Goal: Navigation & Orientation: Find specific page/section

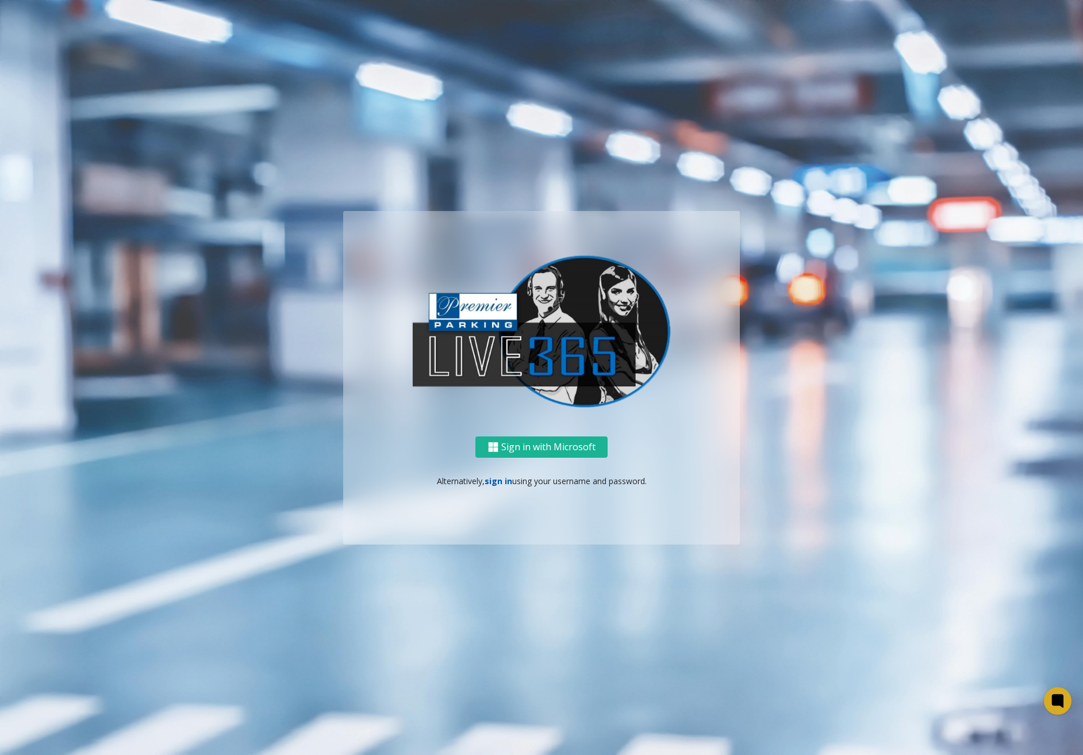
click at [493, 483] on link "sign in" at bounding box center [499, 480] width 28 height 11
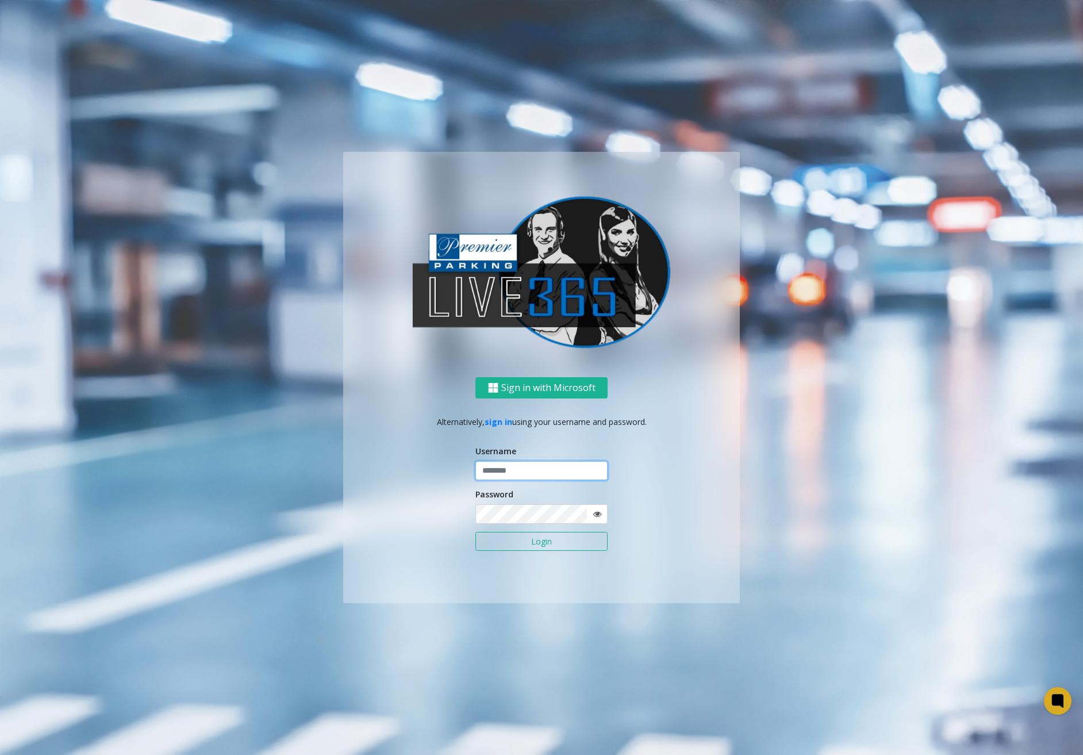
click at [515, 475] on input "text" at bounding box center [541, 471] width 132 height 20
type input "********"
click at [531, 536] on button "Login" at bounding box center [541, 542] width 132 height 20
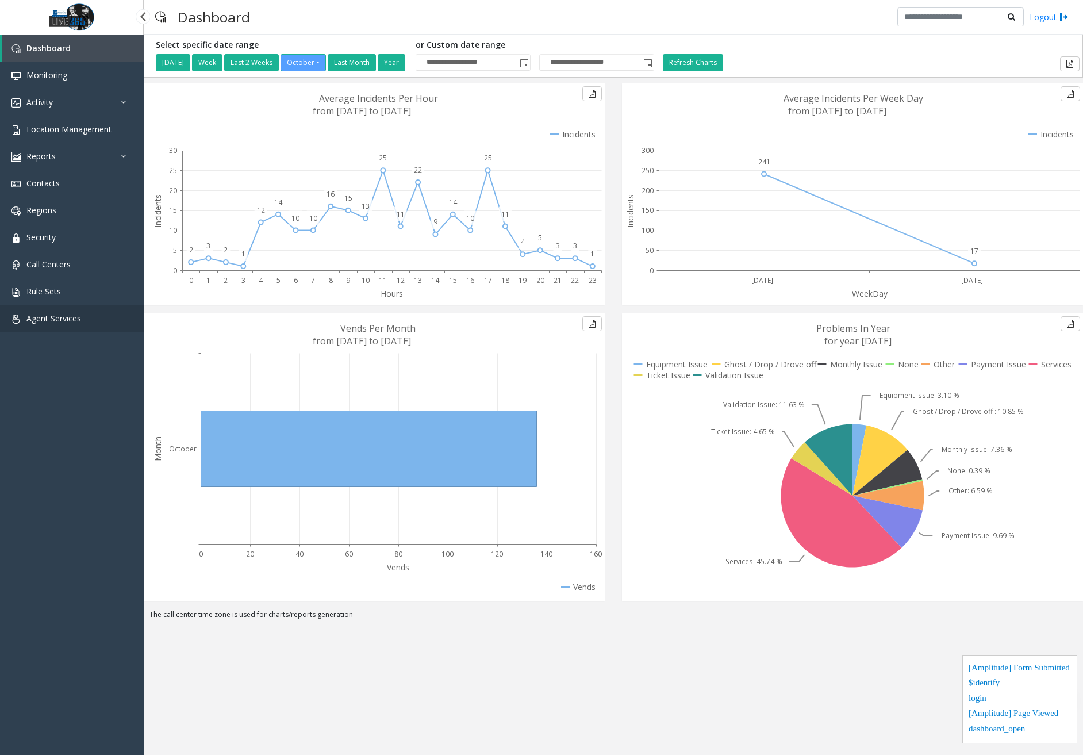
click at [72, 320] on span "Agent Services" at bounding box center [53, 318] width 55 height 11
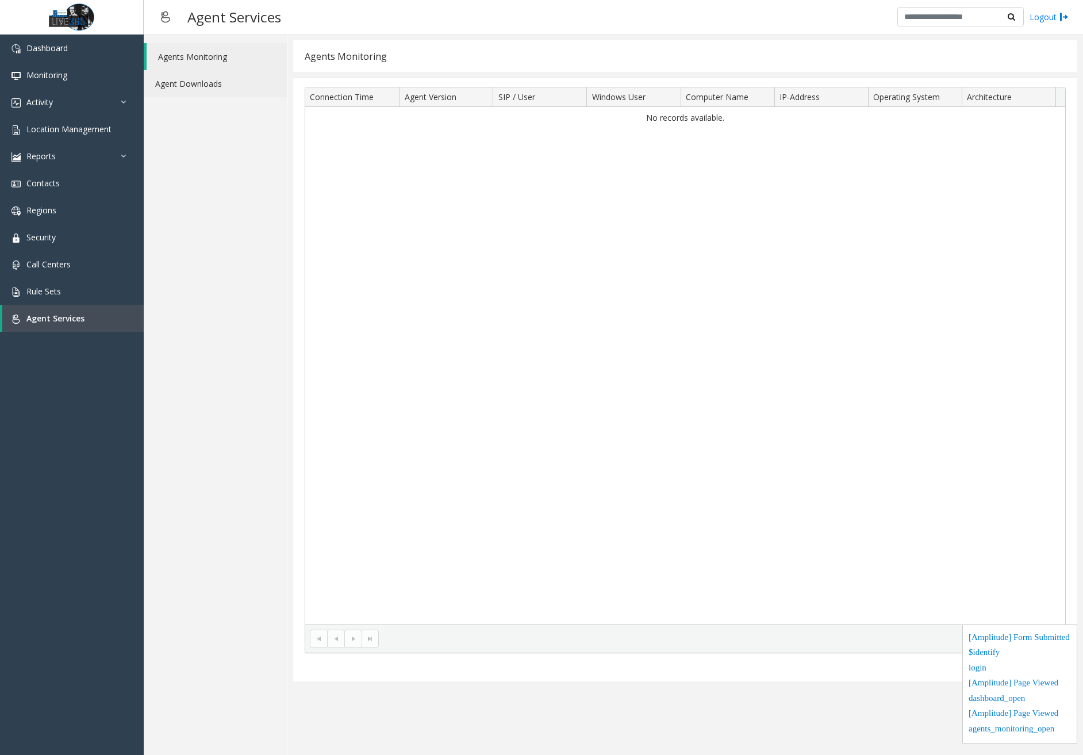
click at [221, 81] on link "Agent Downloads" at bounding box center [215, 83] width 143 height 27
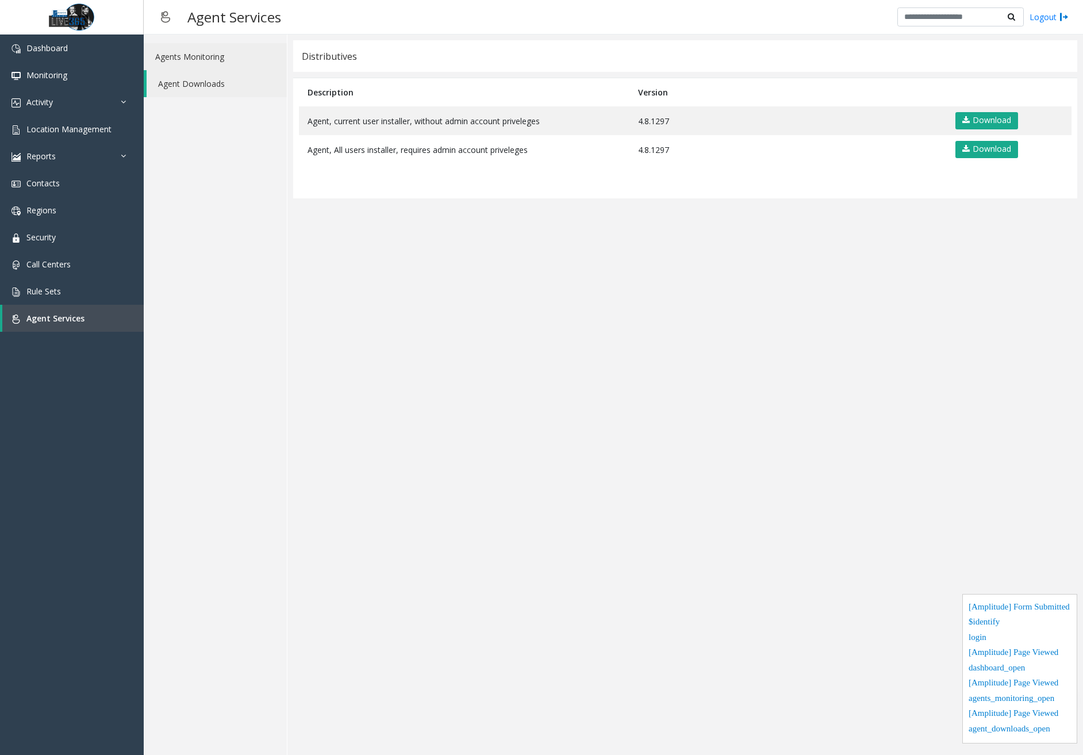
click at [223, 60] on link "Agents Monitoring" at bounding box center [215, 56] width 143 height 27
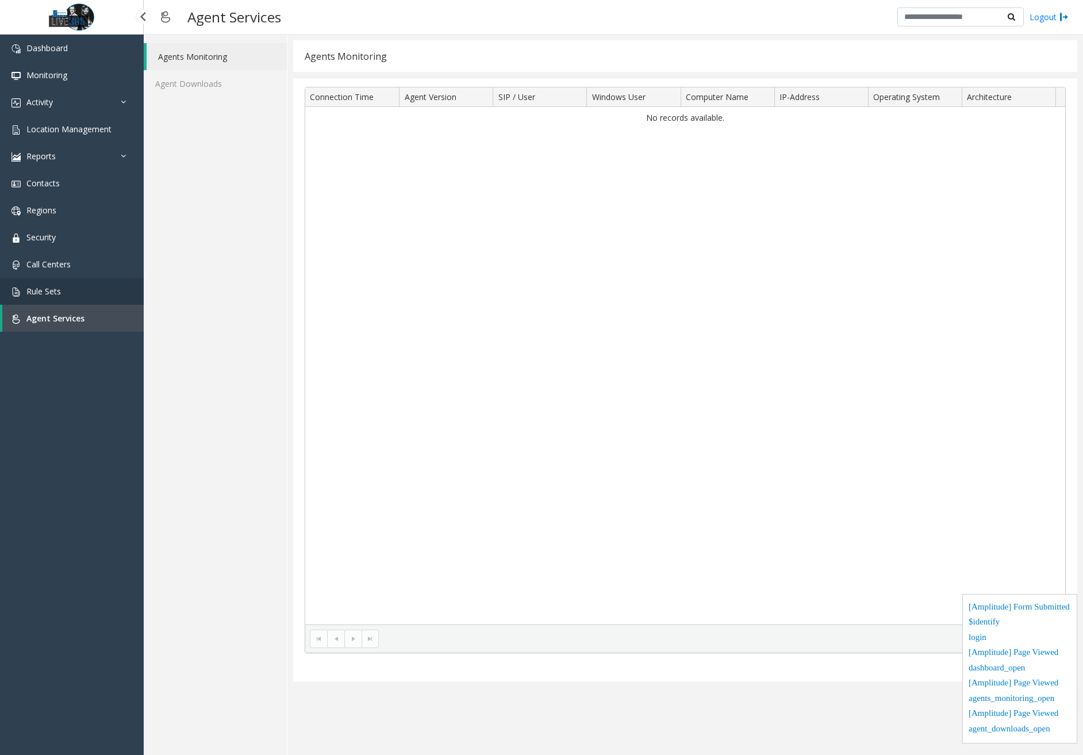
click at [57, 286] on span "Rule Sets" at bounding box center [43, 291] width 34 height 11
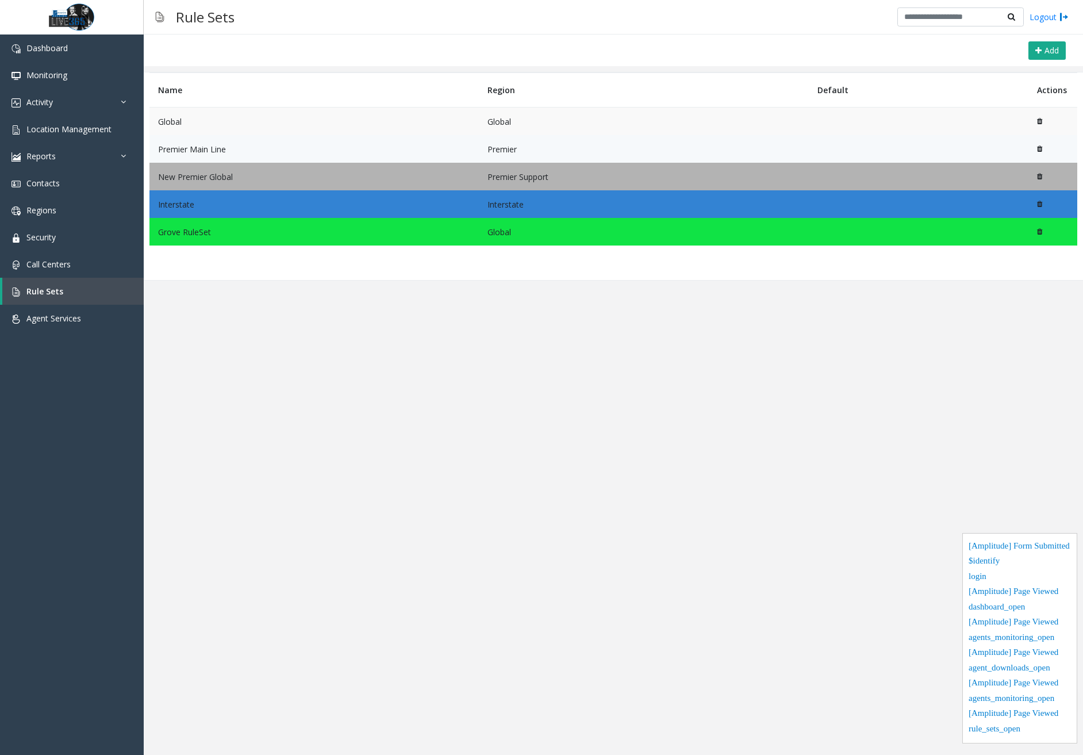
click at [236, 117] on td "Global" at bounding box center [313, 122] width 329 height 28
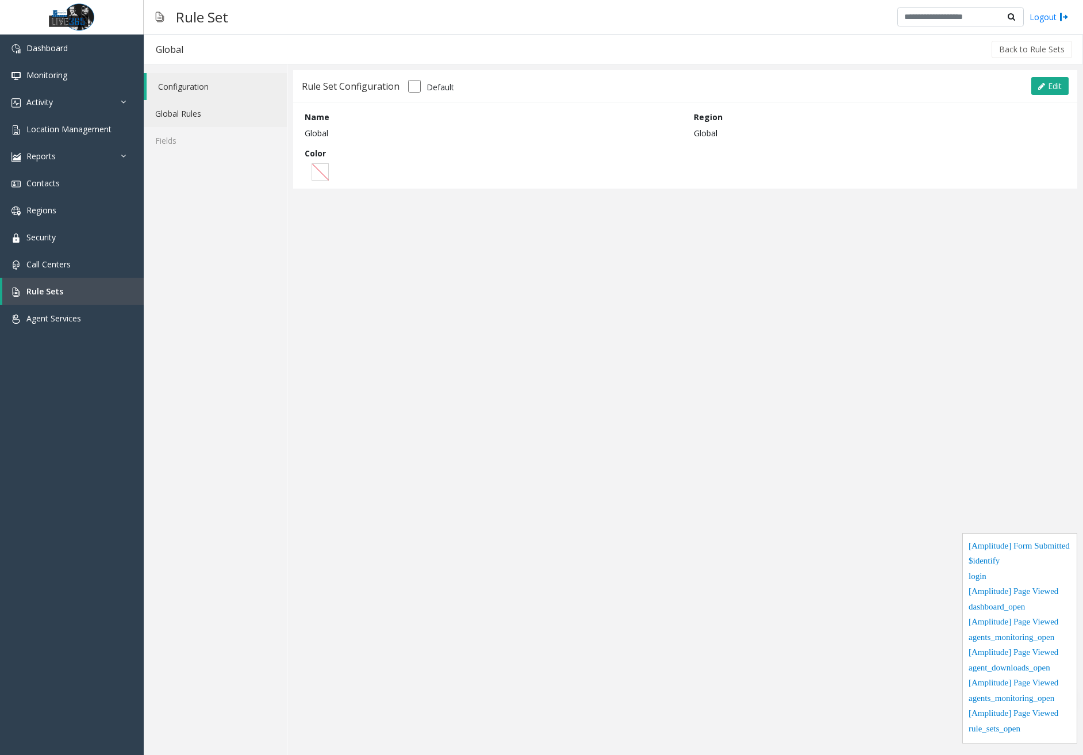
click at [197, 117] on link "Global Rules" at bounding box center [215, 113] width 143 height 27
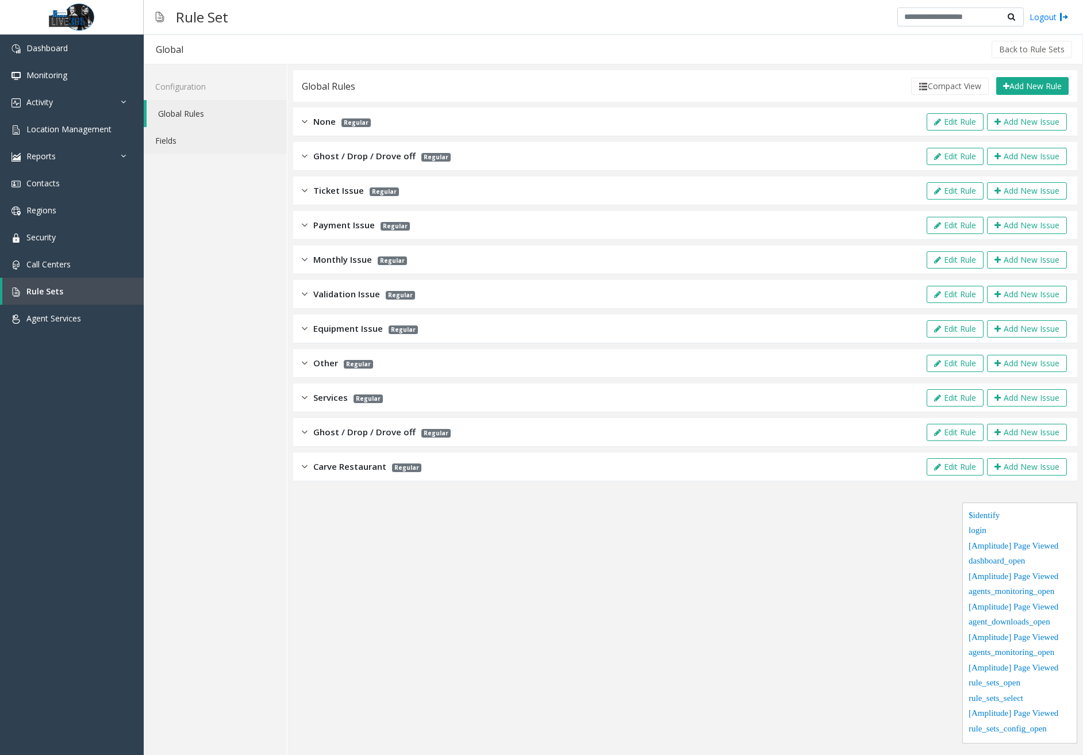
click at [181, 140] on link "Fields" at bounding box center [215, 140] width 143 height 27
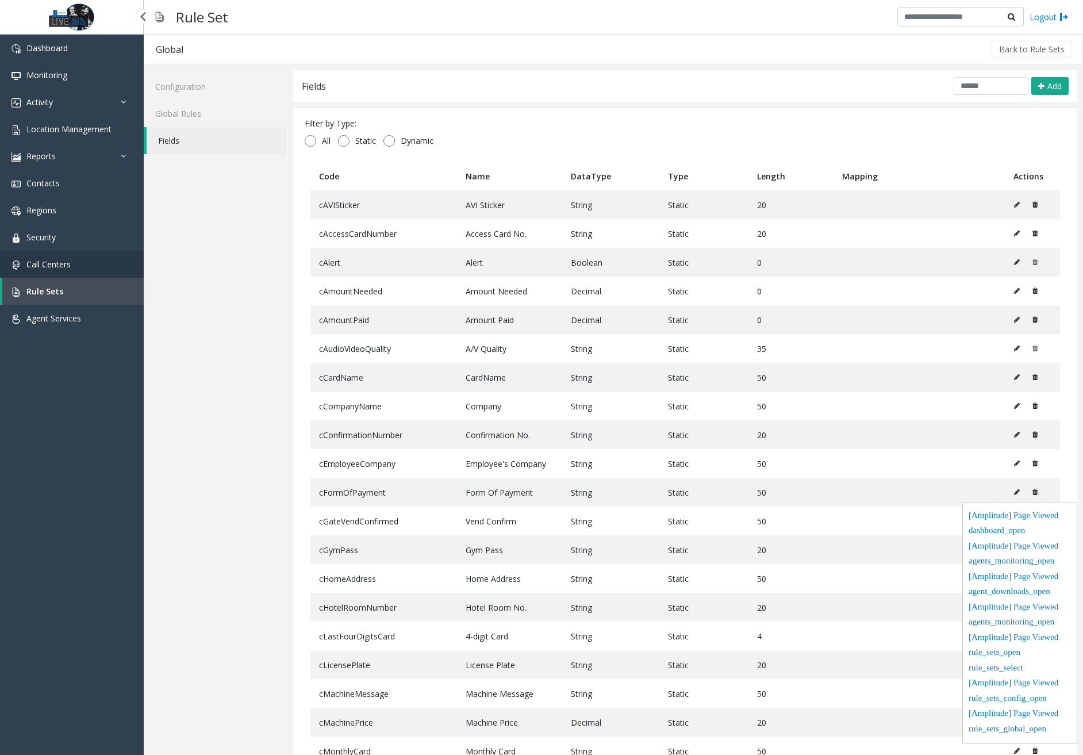
click at [60, 268] on span "Call Centers" at bounding box center [48, 264] width 44 height 11
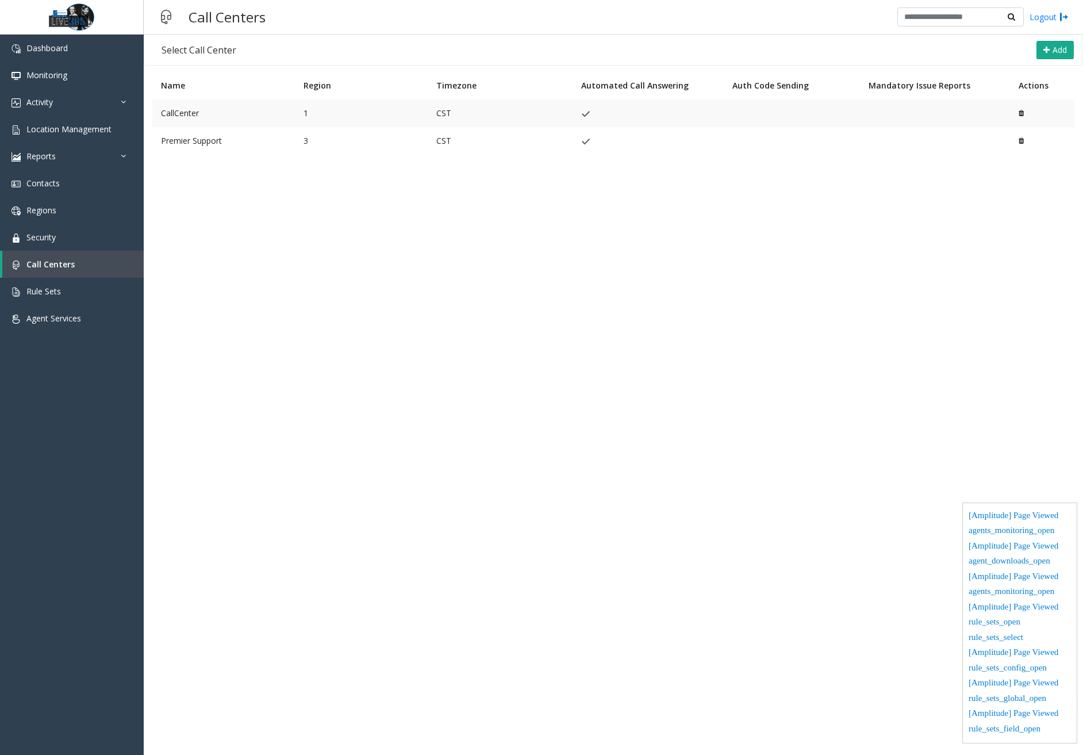
click at [220, 122] on td "CallCenter" at bounding box center [223, 113] width 143 height 28
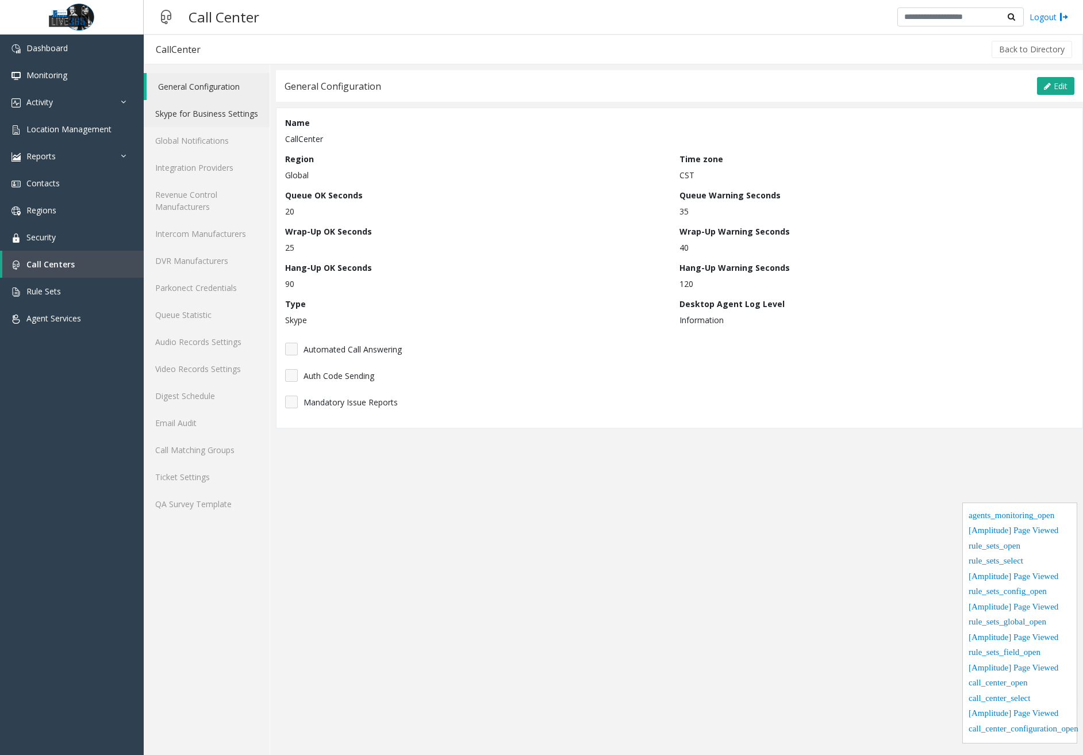
click at [208, 122] on link "Skype for Business Settings" at bounding box center [207, 113] width 126 height 27
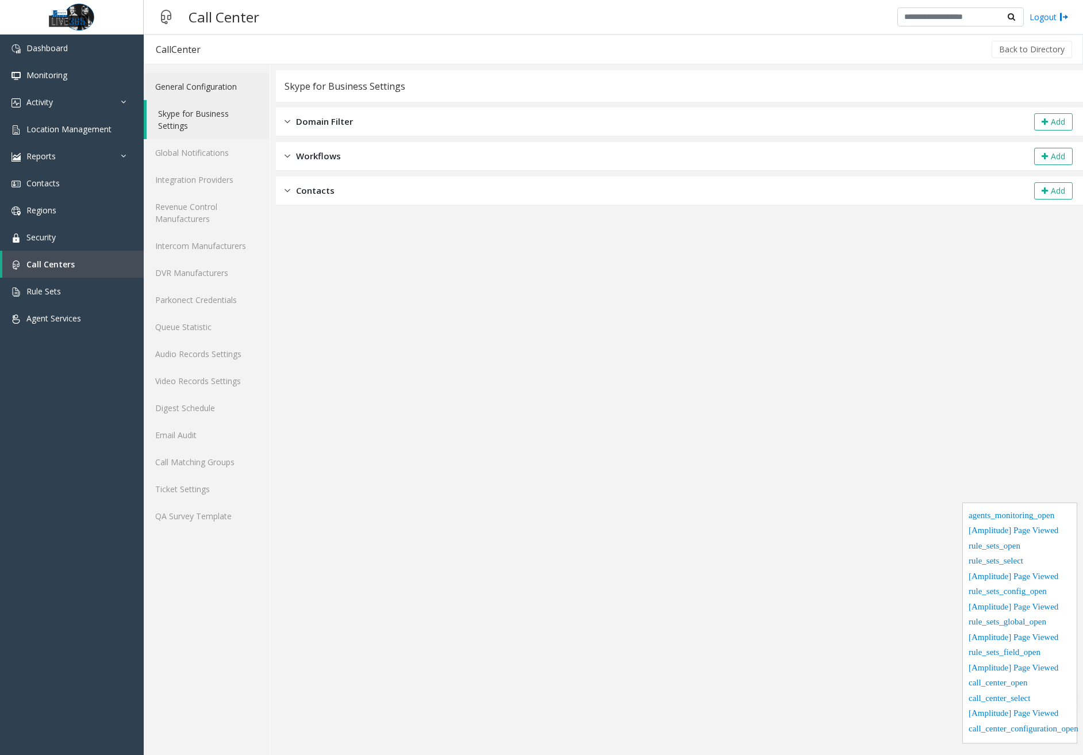
click at [217, 90] on link "General Configuration" at bounding box center [207, 86] width 126 height 27
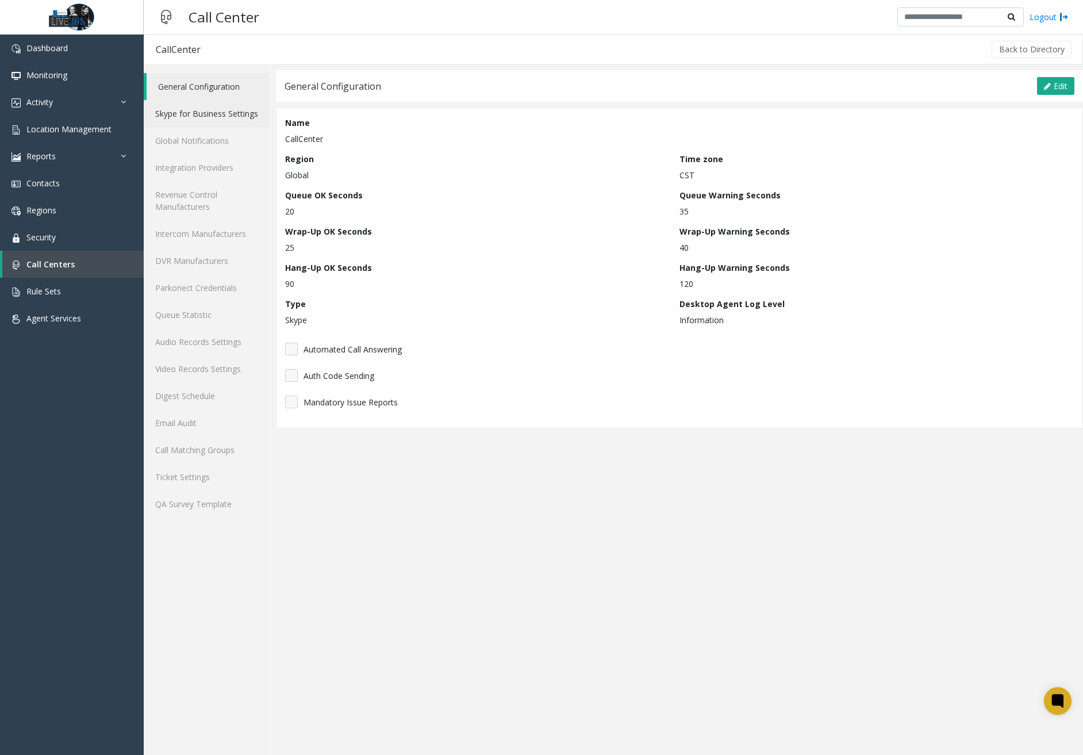
click at [206, 118] on link "Skype for Business Settings" at bounding box center [207, 113] width 126 height 27
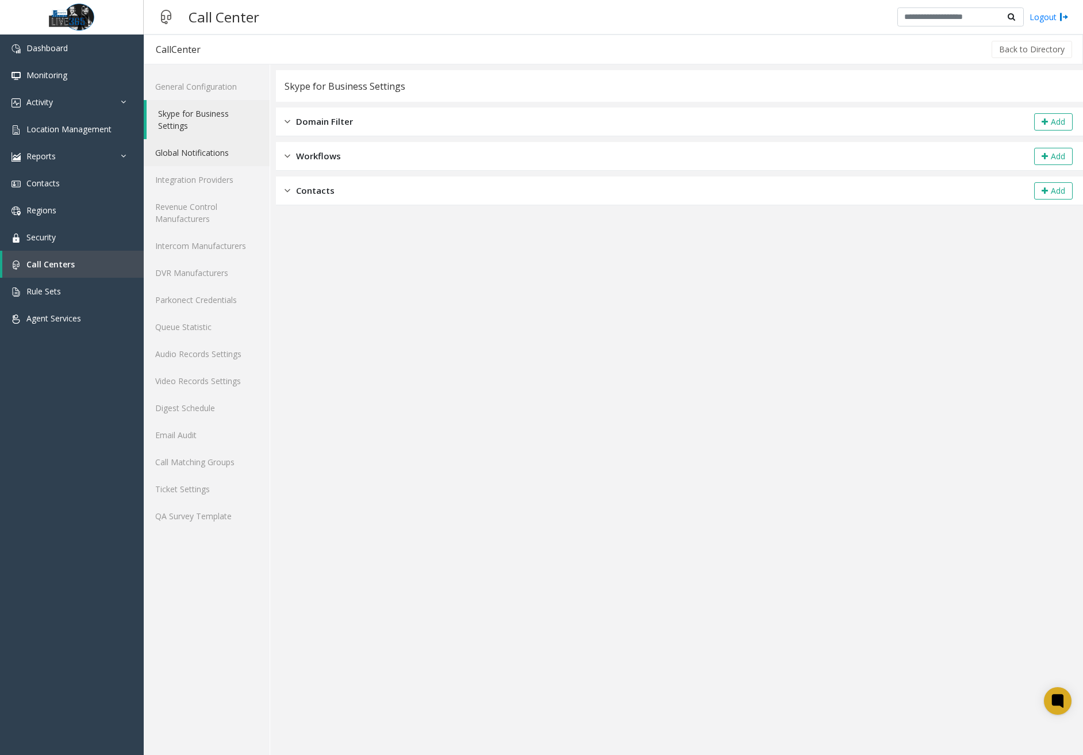
click at [200, 158] on link "Global Notifications" at bounding box center [207, 152] width 126 height 27
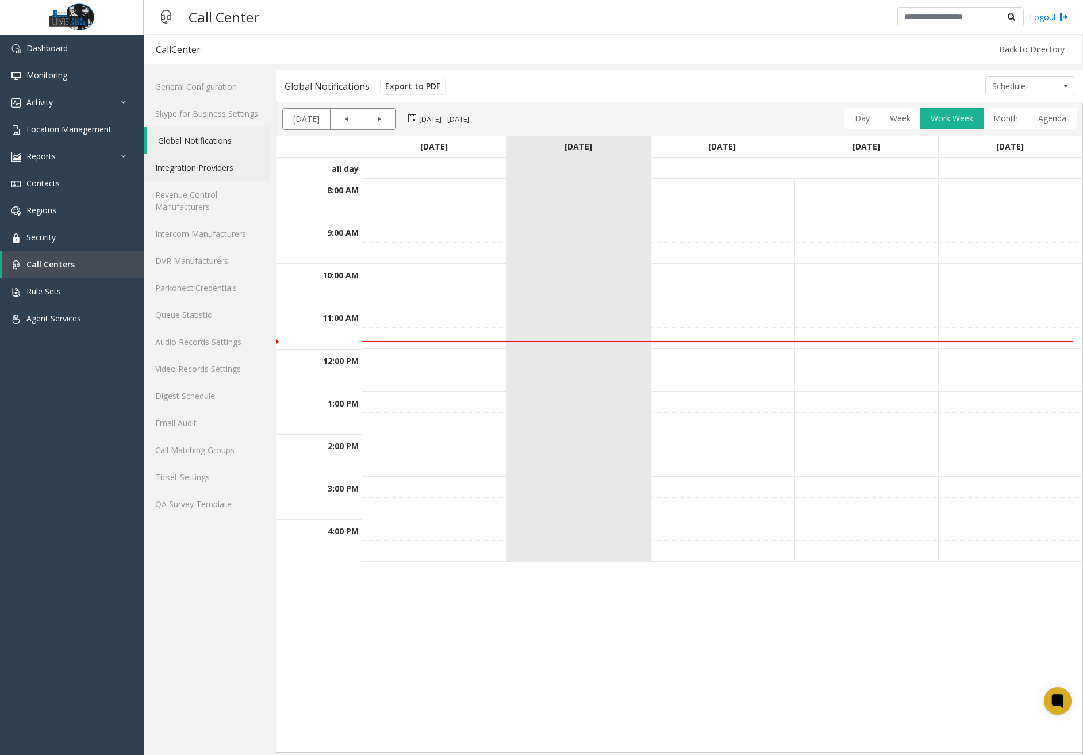
click at [199, 171] on link "Integration Providers" at bounding box center [207, 167] width 126 height 27
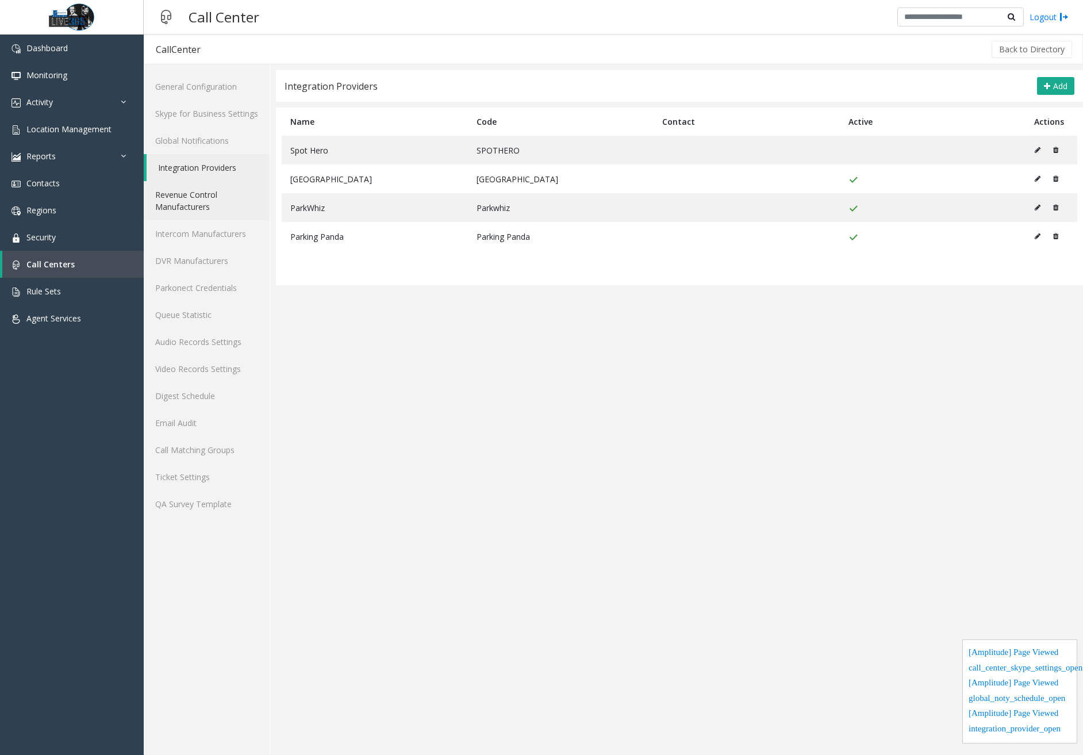
click at [197, 200] on link "Revenue Control Manufacturers" at bounding box center [207, 200] width 126 height 39
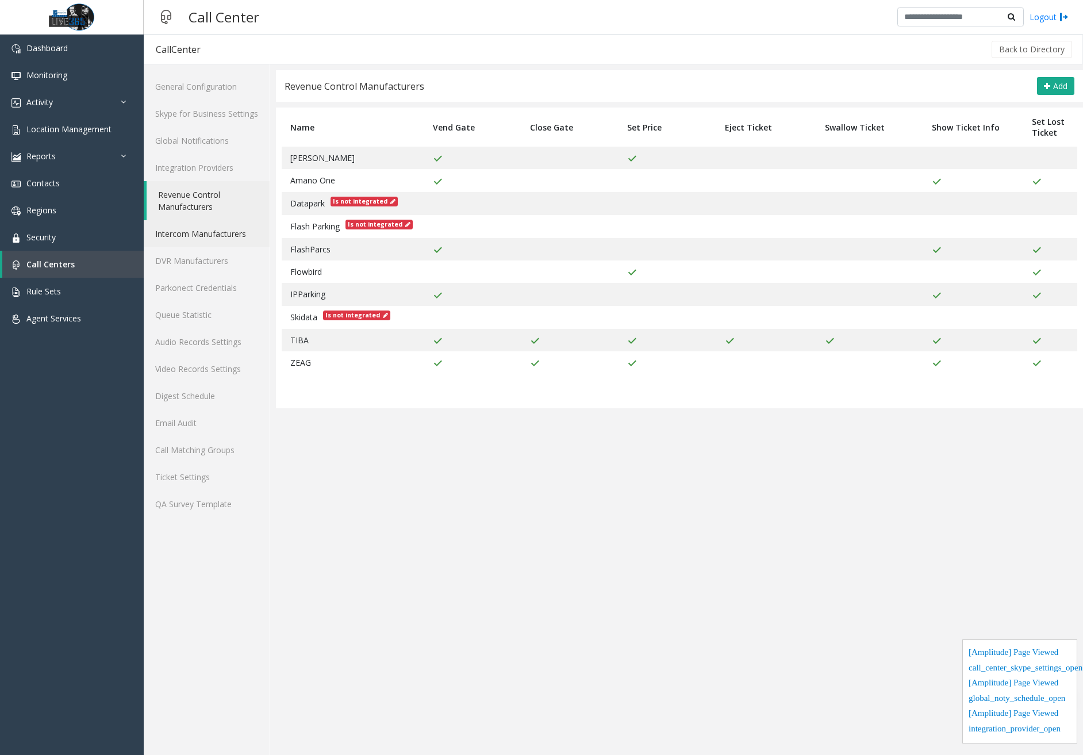
click at [211, 242] on link "Intercom Manufacturers" at bounding box center [207, 233] width 126 height 27
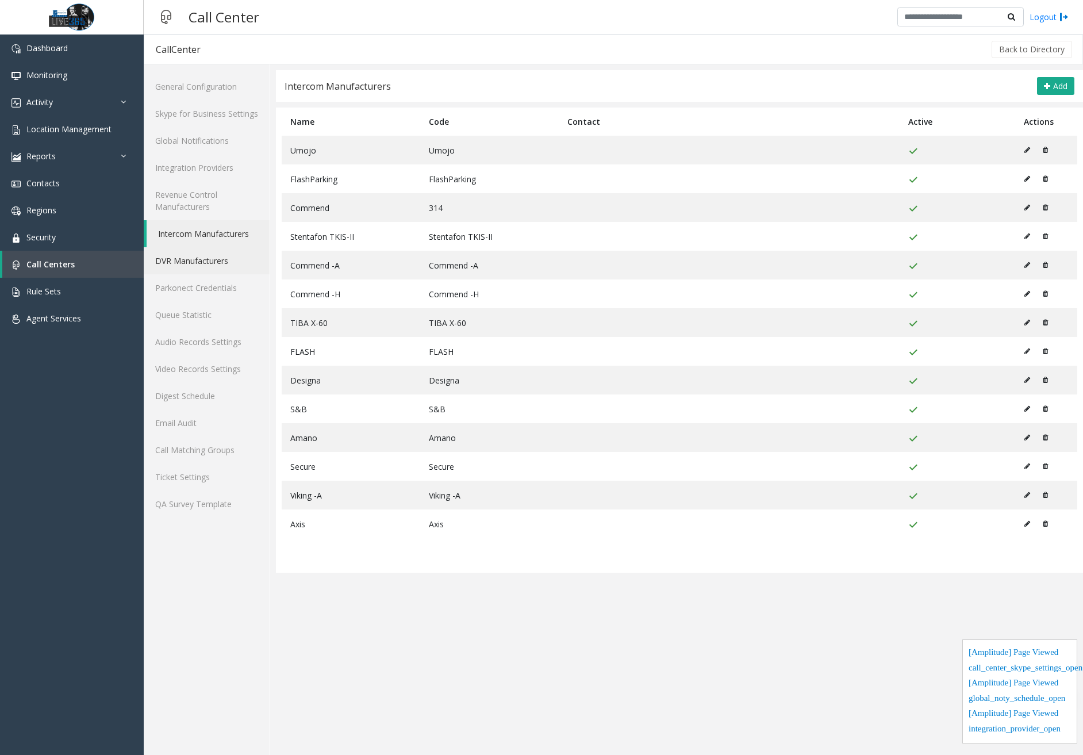
click at [210, 262] on link "DVR Manufacturers" at bounding box center [207, 260] width 126 height 27
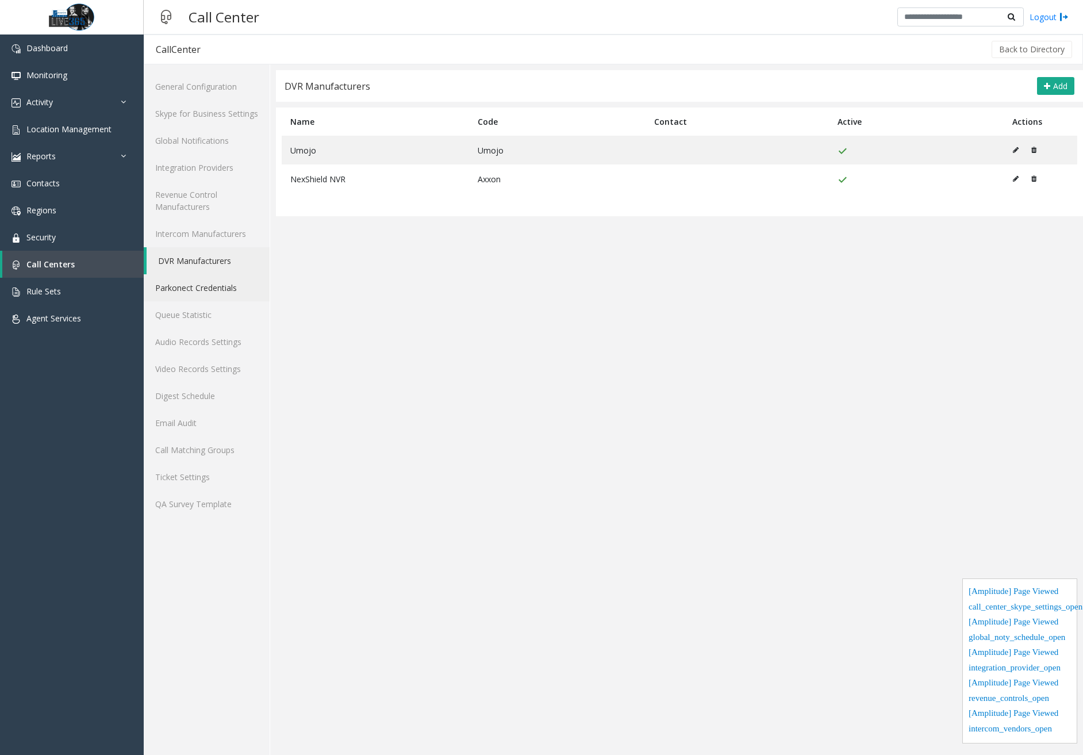
click at [210, 287] on link "Parkonect Credentials" at bounding box center [207, 287] width 126 height 27
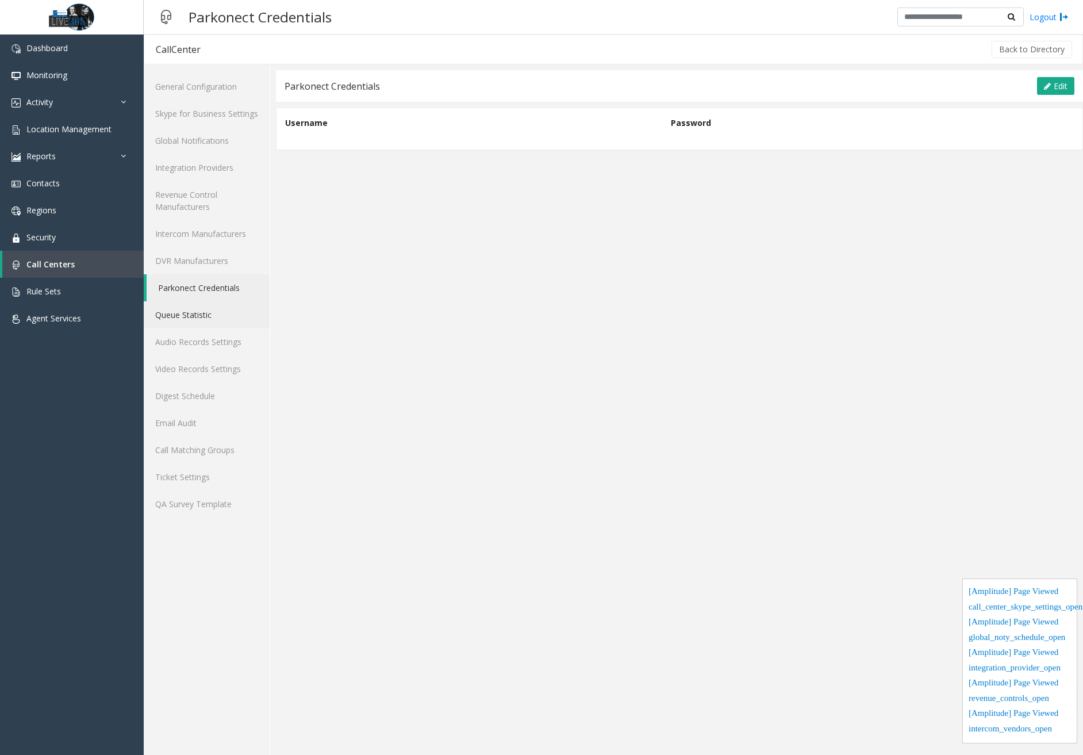
click at [210, 311] on link "Queue Statistic" at bounding box center [207, 314] width 126 height 27
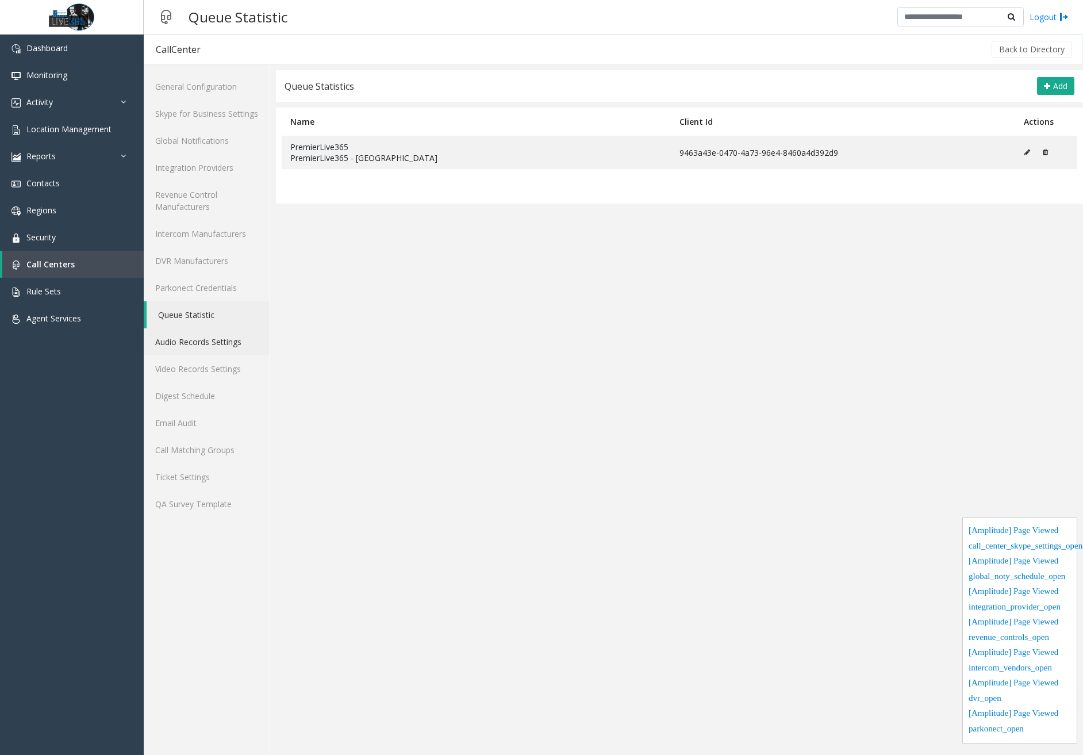
click at [230, 340] on link "Audio Records Settings" at bounding box center [207, 341] width 126 height 27
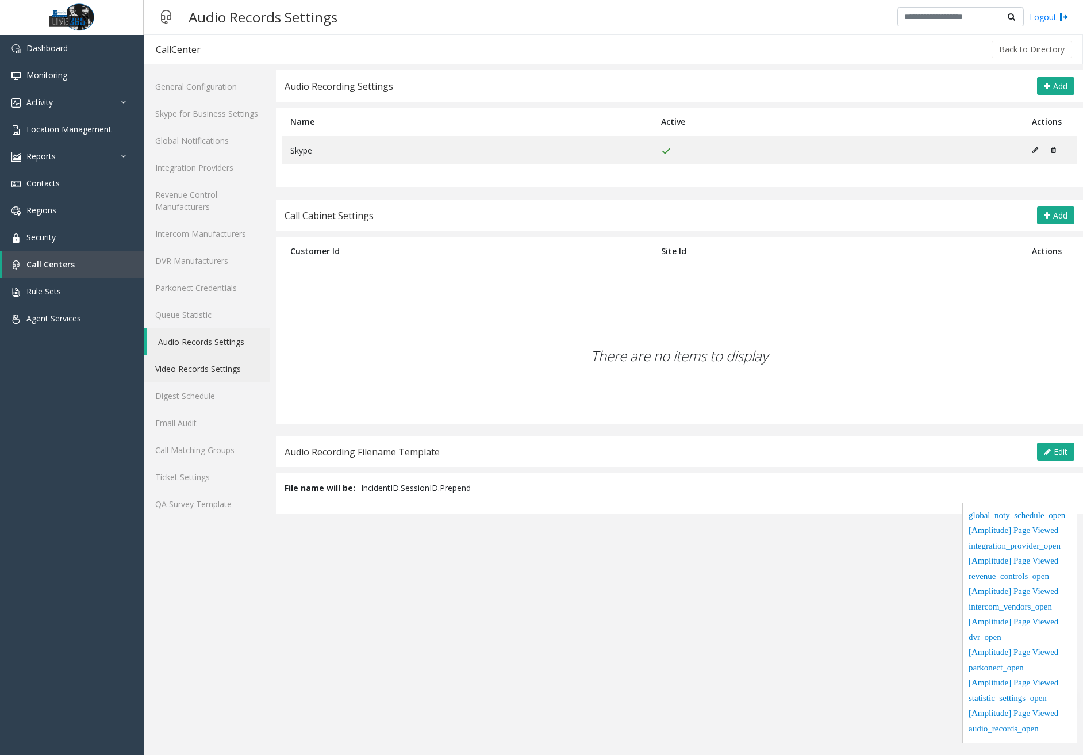
click at [228, 366] on link "Video Records Settings" at bounding box center [207, 368] width 126 height 27
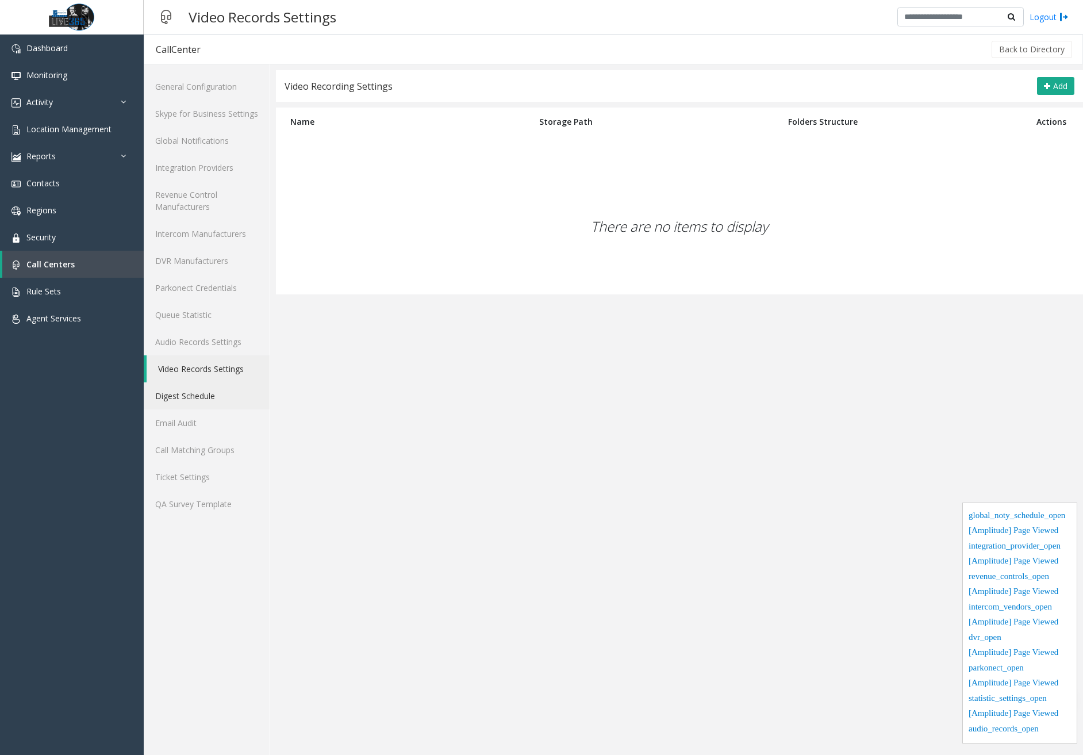
click at [210, 394] on link "Digest Schedule" at bounding box center [207, 395] width 126 height 27
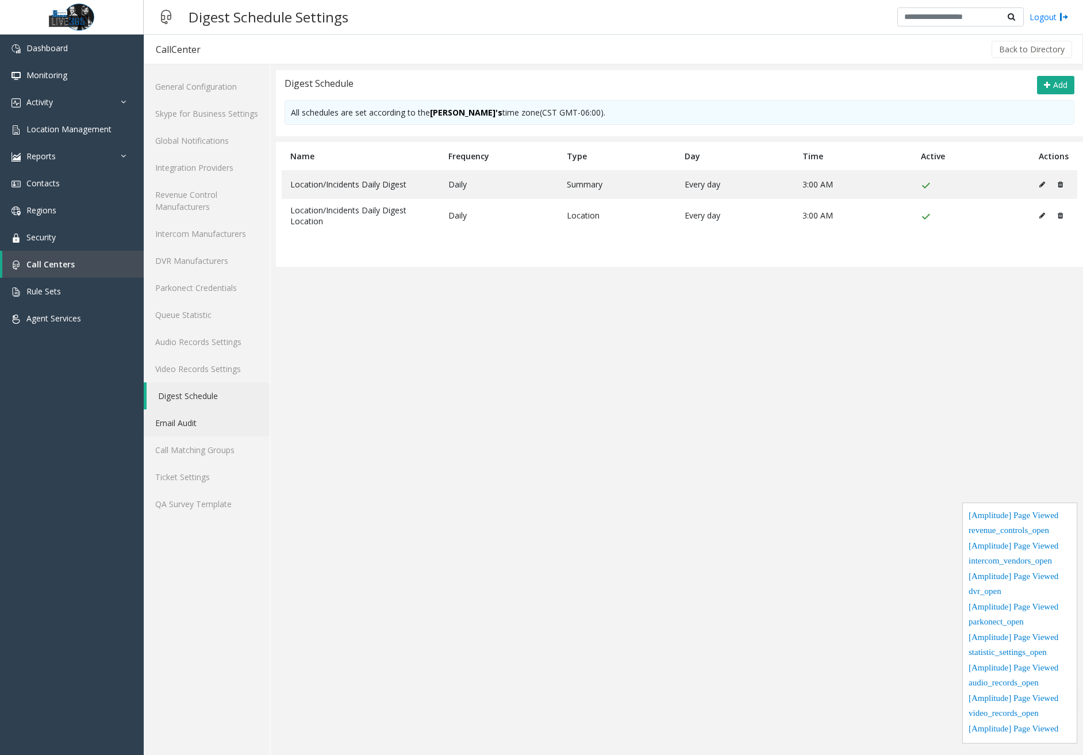
click at [219, 429] on link "Email Audit" at bounding box center [207, 422] width 126 height 27
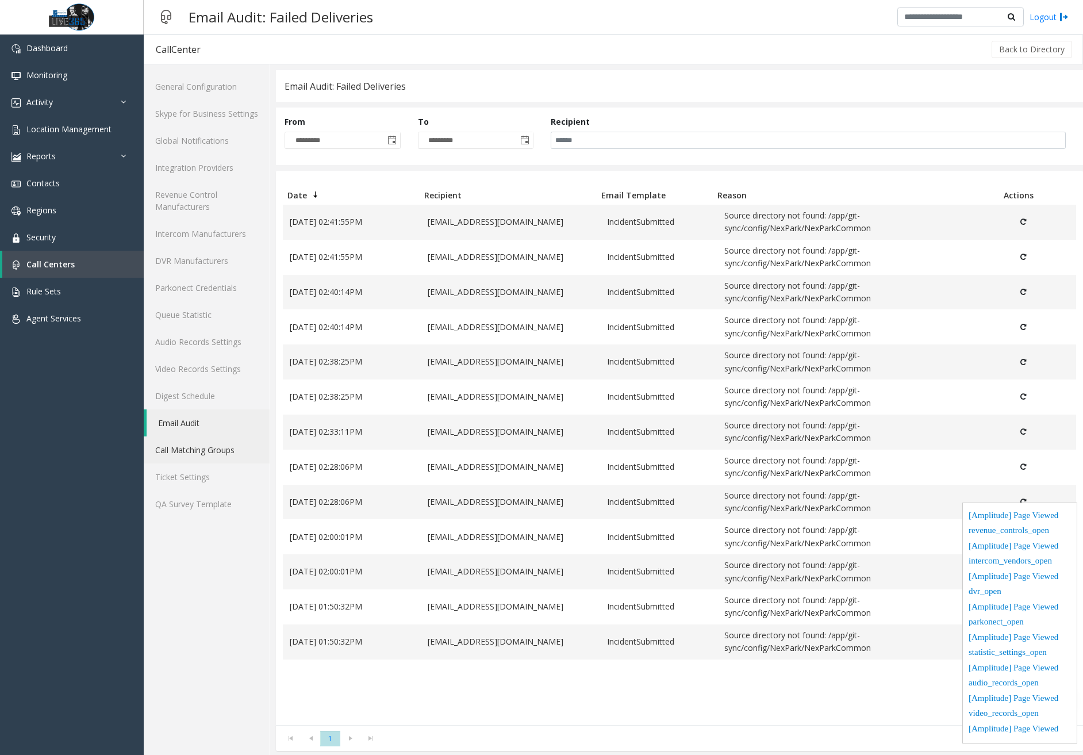
click at [218, 449] on link "Call Matching Groups" at bounding box center [207, 449] width 126 height 27
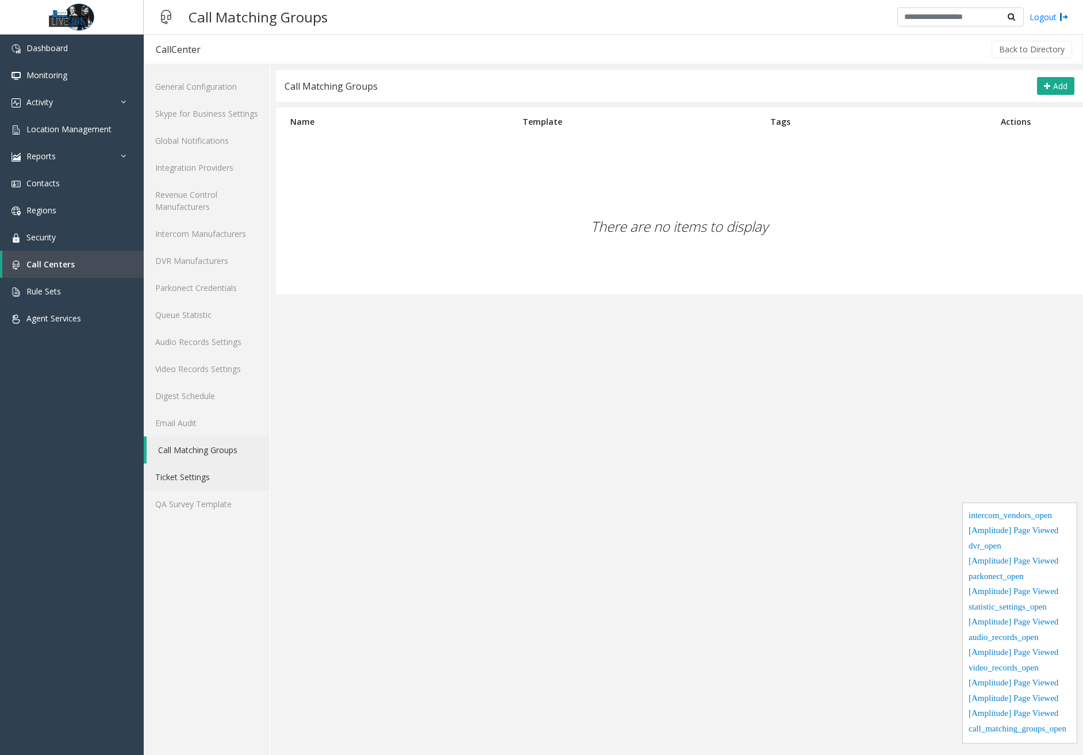
click at [216, 468] on link "Ticket Settings" at bounding box center [207, 476] width 126 height 27
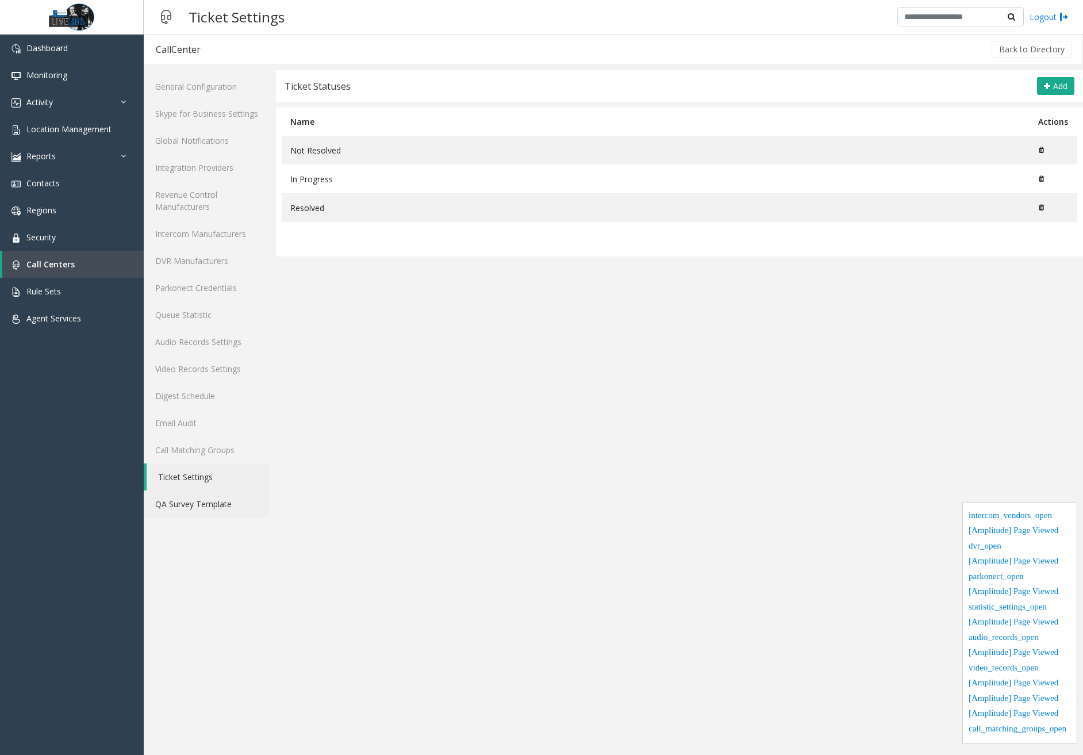
click at [213, 502] on link "QA Survey Template" at bounding box center [207, 503] width 126 height 27
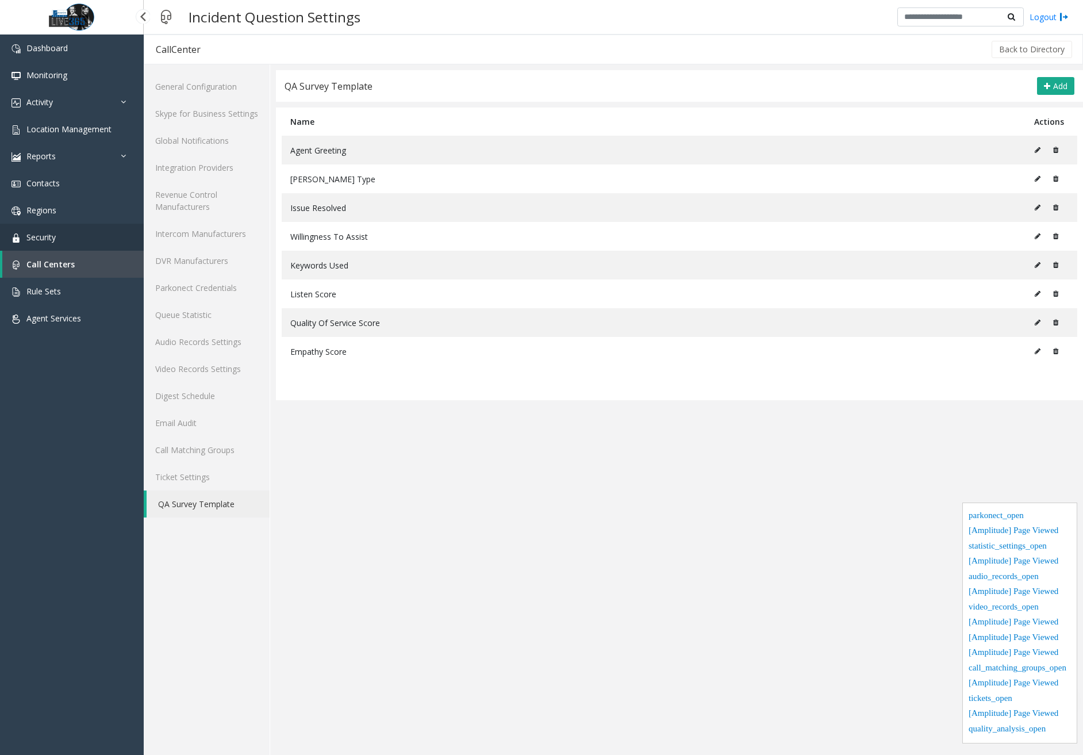
click at [47, 239] on span "Security" at bounding box center [40, 237] width 29 height 11
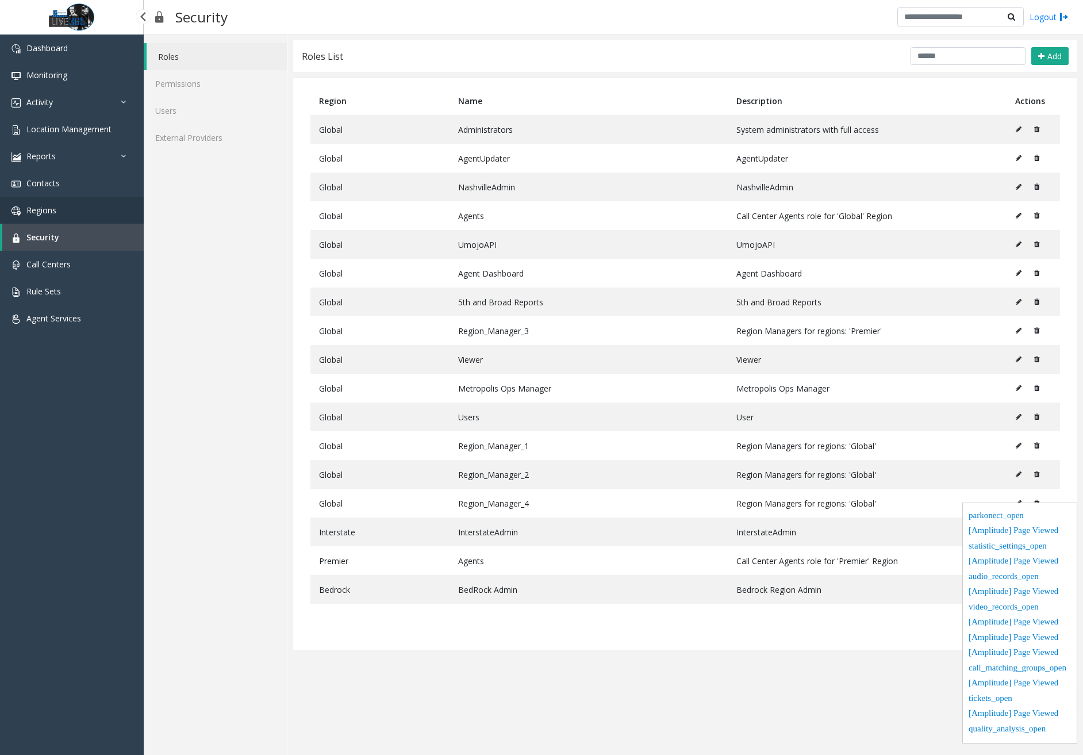
click at [73, 212] on link "Regions" at bounding box center [72, 210] width 144 height 27
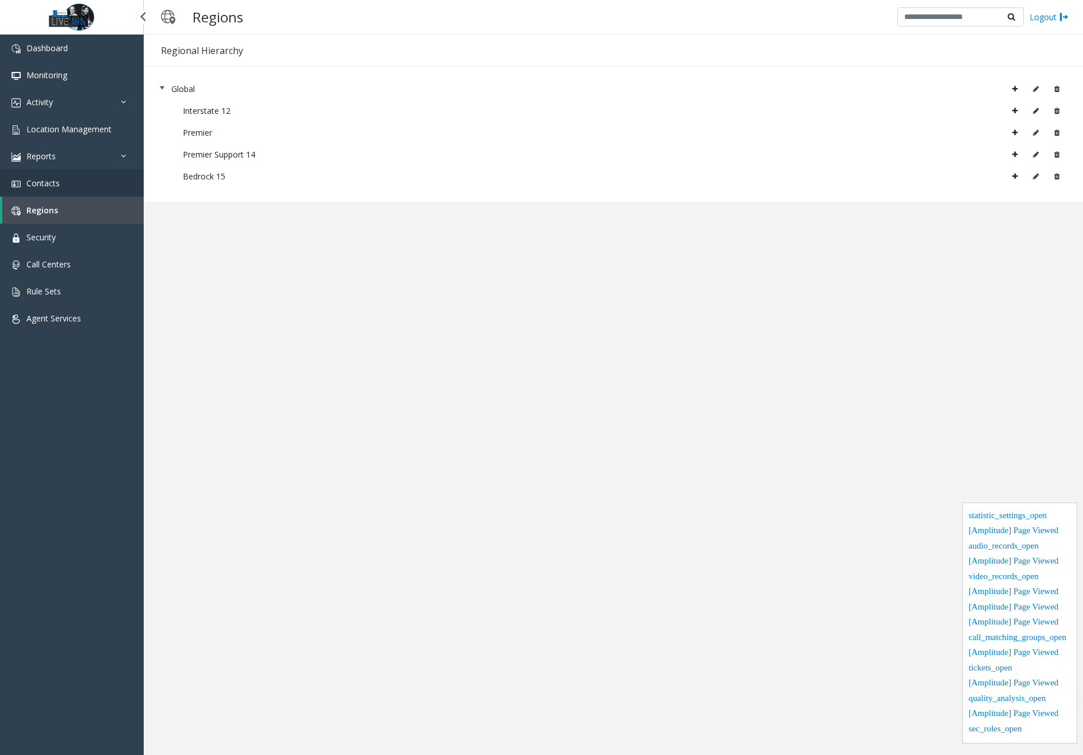
click at [71, 190] on link "Contacts" at bounding box center [72, 183] width 144 height 27
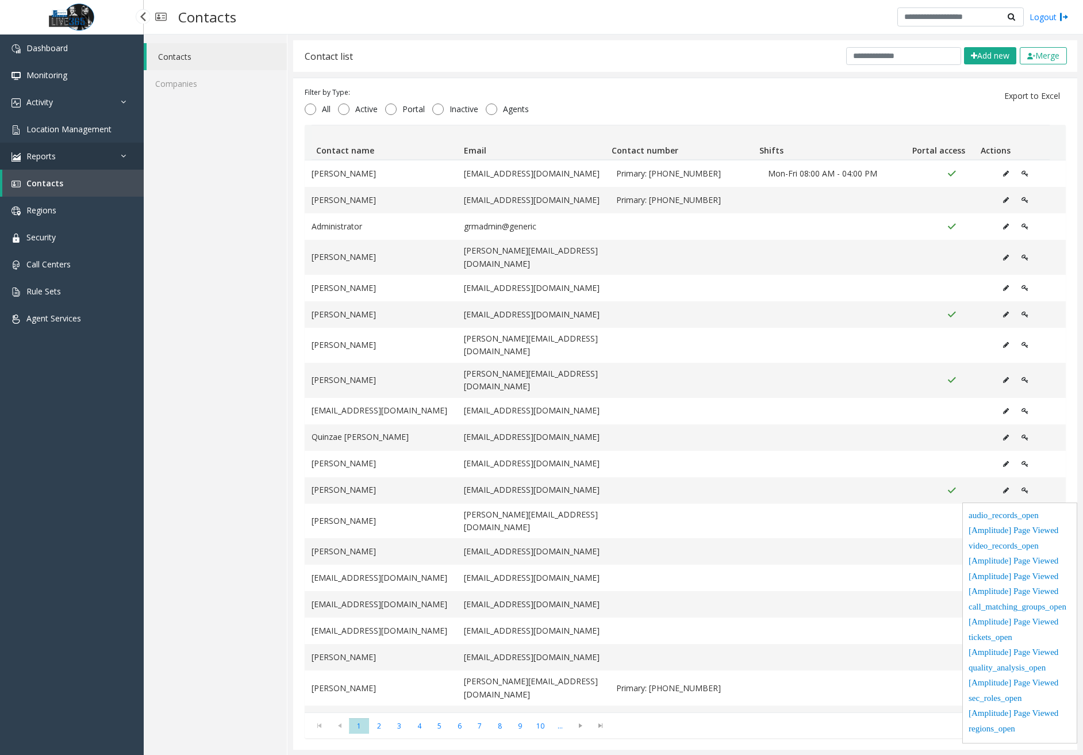
click at [102, 156] on link "Reports" at bounding box center [72, 156] width 144 height 27
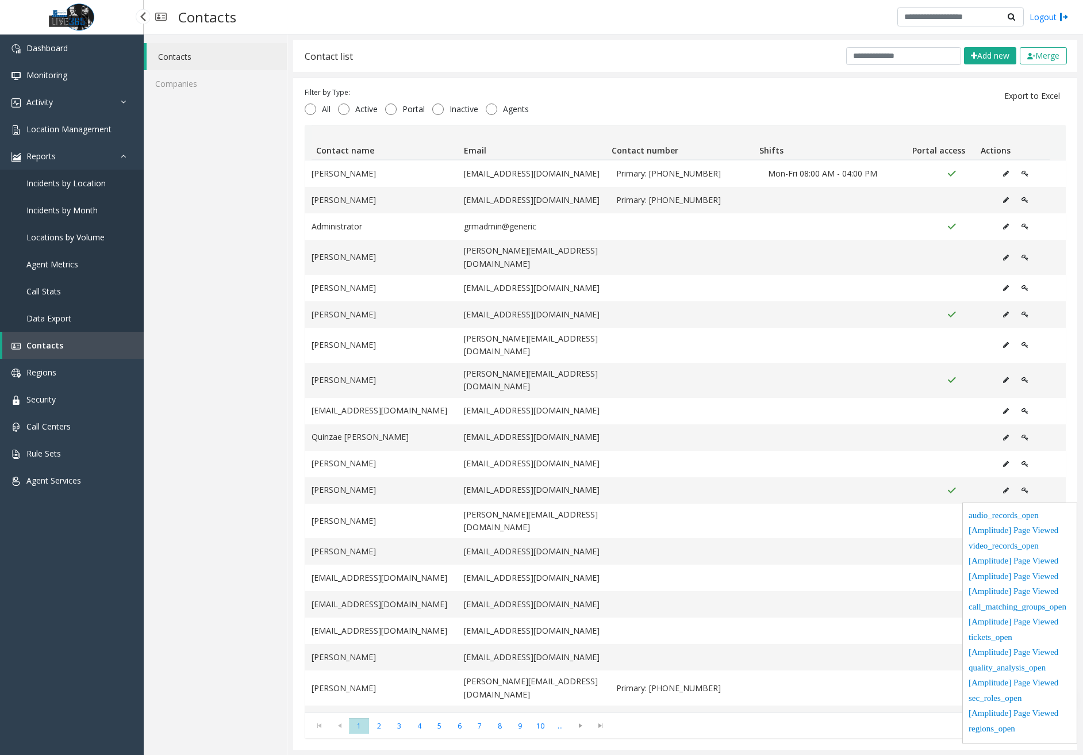
click at [82, 185] on span "Incidents by Location" at bounding box center [65, 183] width 79 height 11
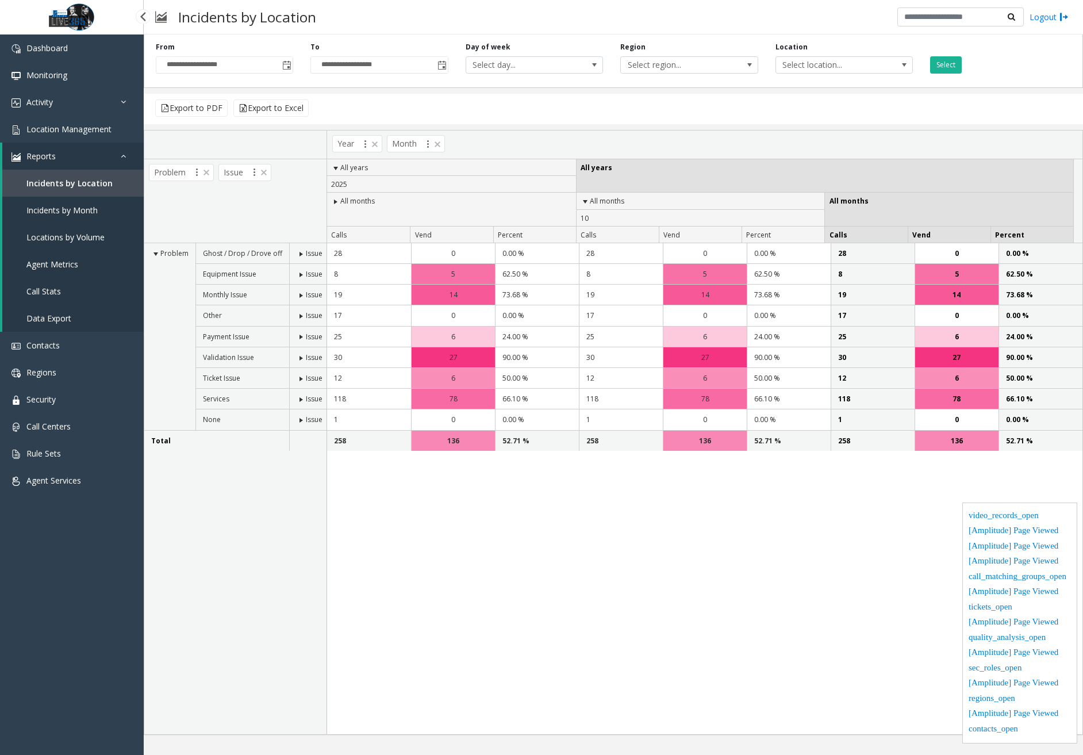
click at [66, 213] on span "Incidents by Month" at bounding box center [61, 210] width 71 height 11
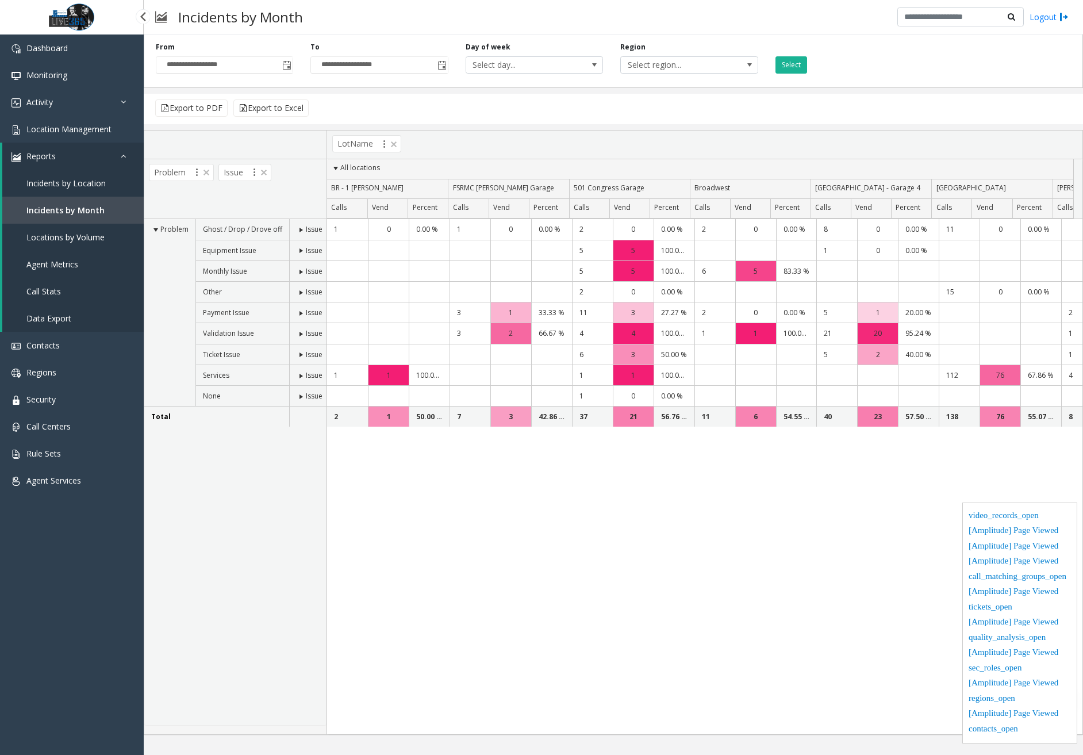
click at [67, 242] on span "Locations by Volume" at bounding box center [65, 237] width 78 height 11
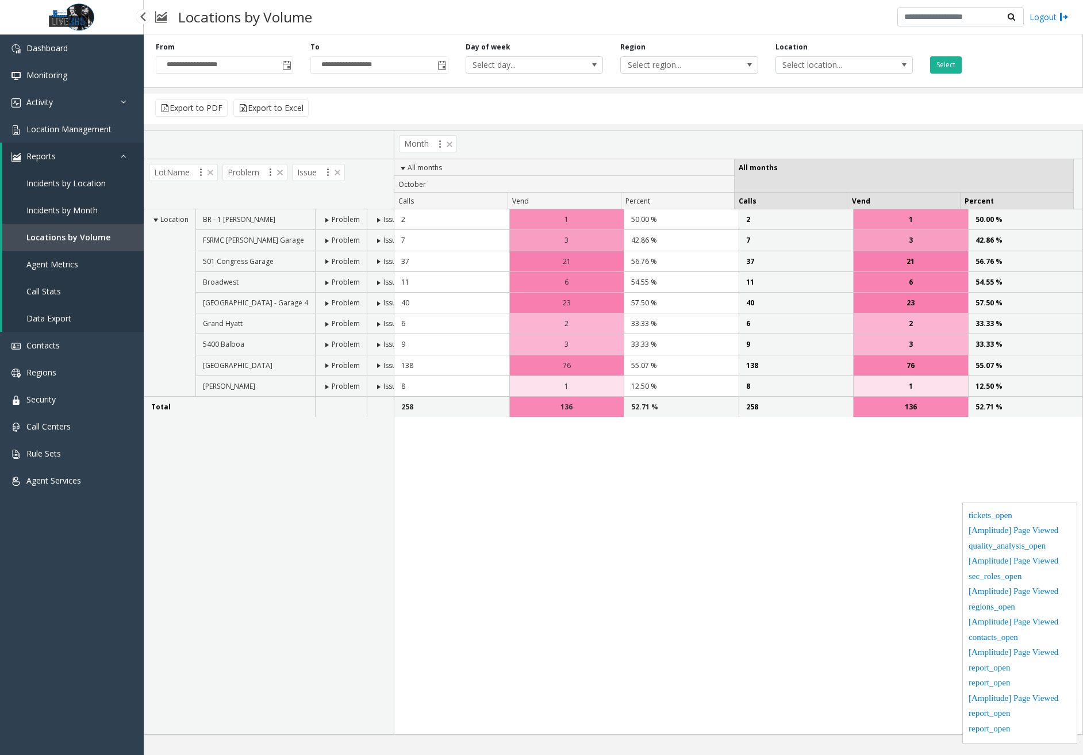
click at [58, 268] on span "Agent Metrics" at bounding box center [52, 264] width 52 height 11
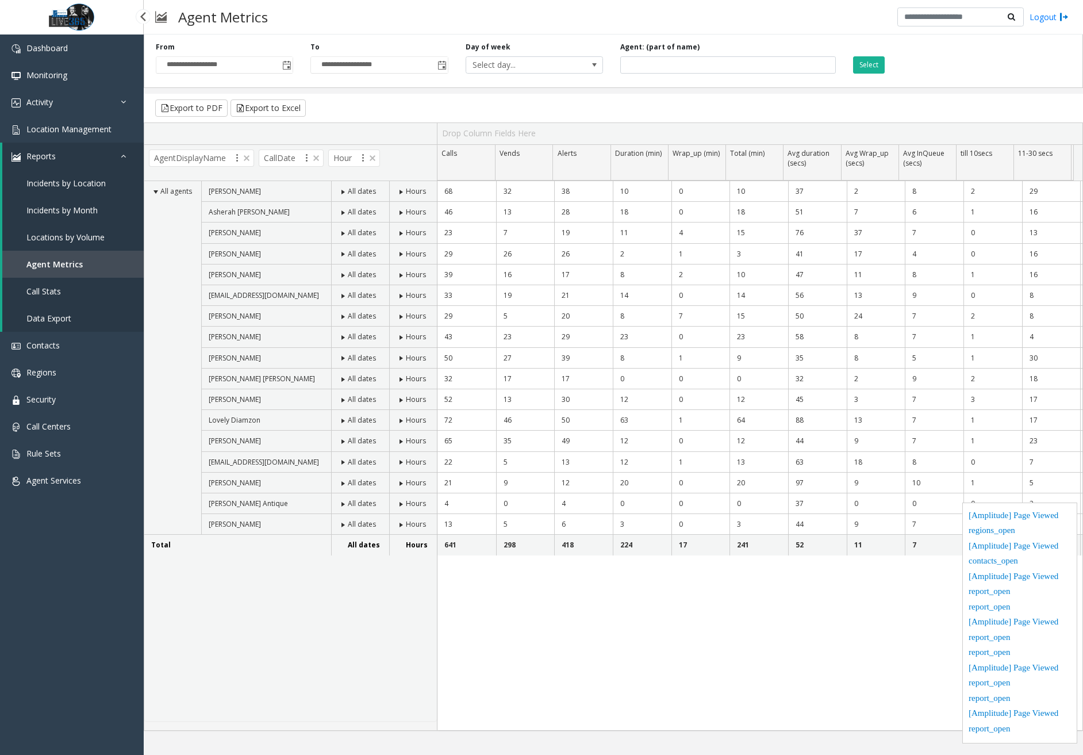
click at [52, 292] on span "Call Stats" at bounding box center [43, 291] width 34 height 11
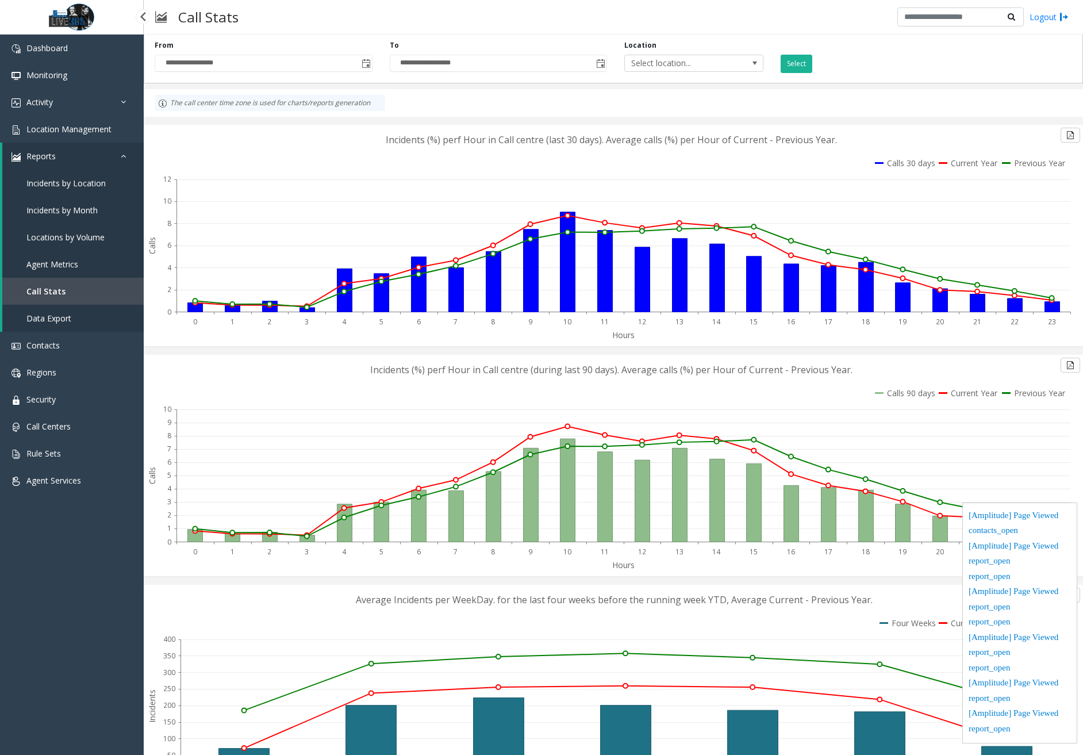
click at [63, 323] on span "Data Export" at bounding box center [48, 318] width 45 height 11
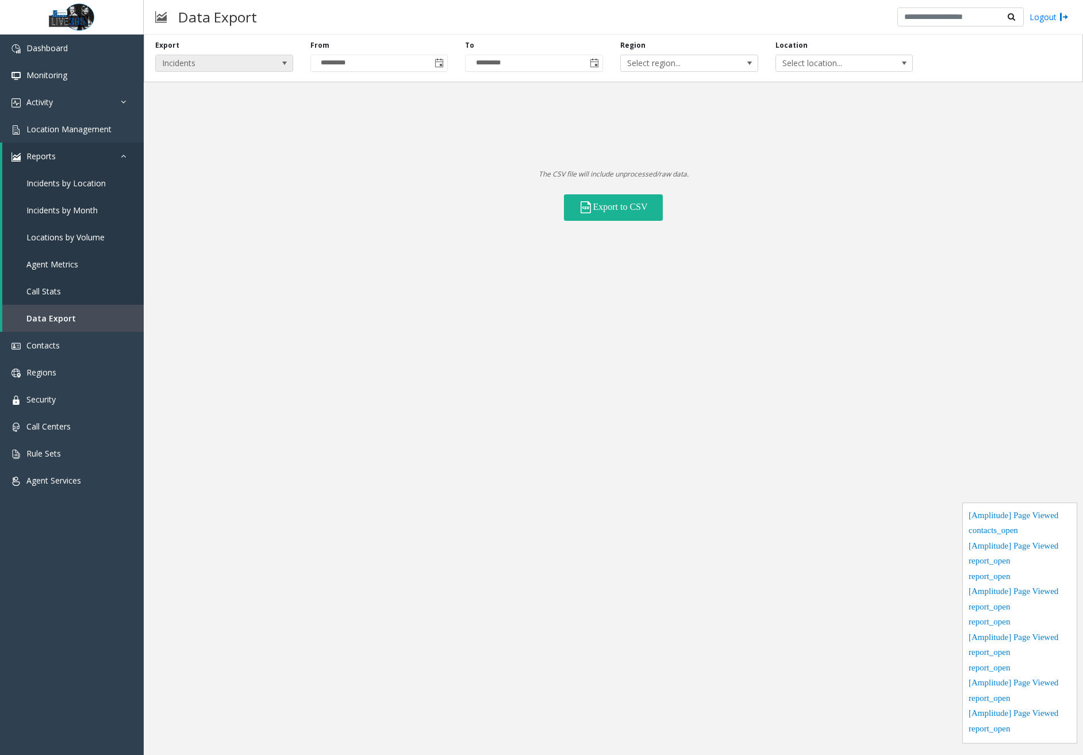
click at [280, 65] on span at bounding box center [284, 63] width 9 height 9
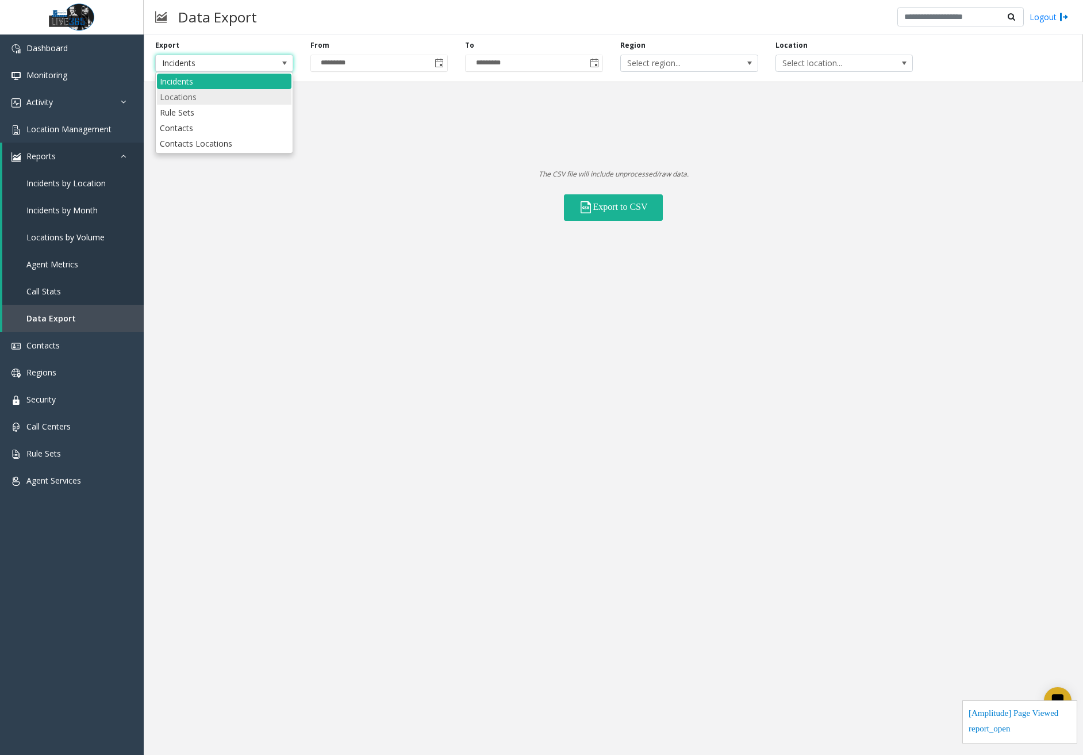
click at [214, 96] on li "Locations" at bounding box center [224, 97] width 135 height 16
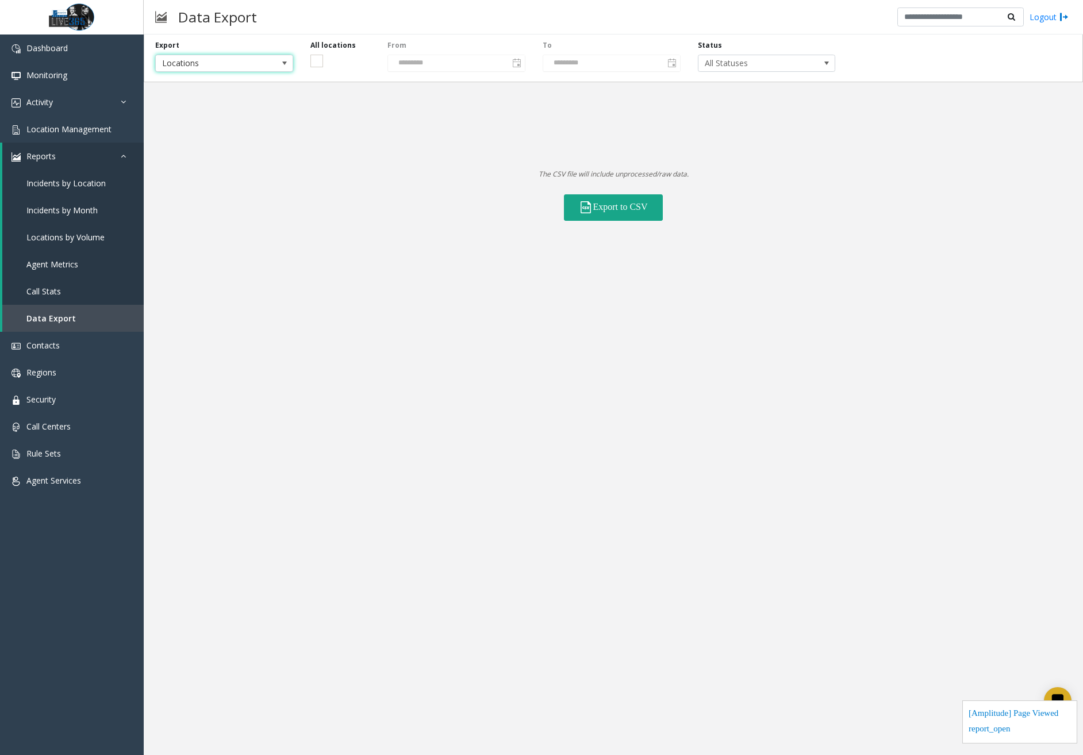
click at [624, 206] on button "Export to CSV" at bounding box center [613, 207] width 99 height 26
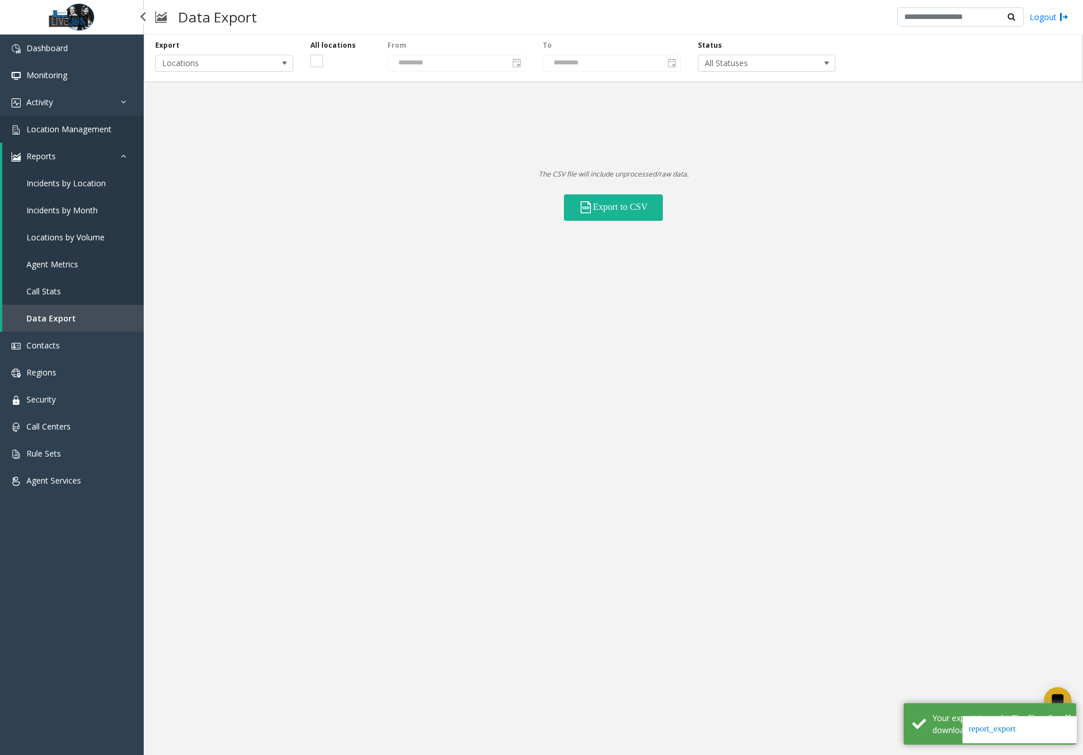
click at [77, 129] on span "Location Management" at bounding box center [68, 129] width 85 height 11
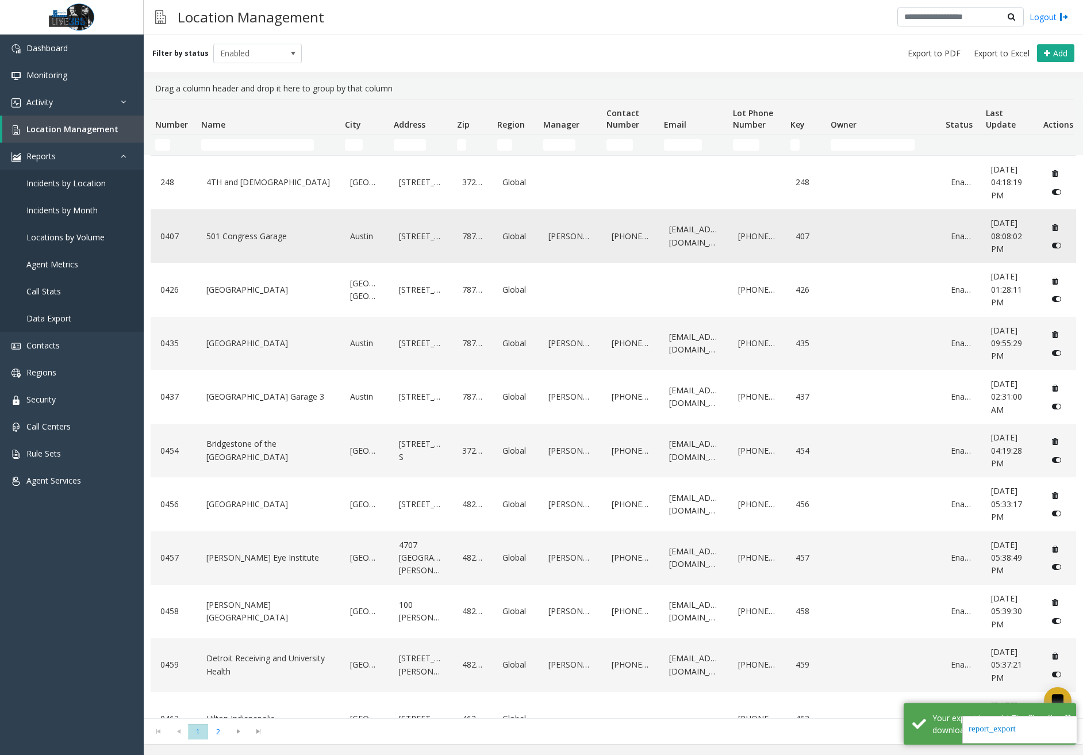
click at [286, 242] on link "501 Congress Garage" at bounding box center [269, 236] width 130 height 18
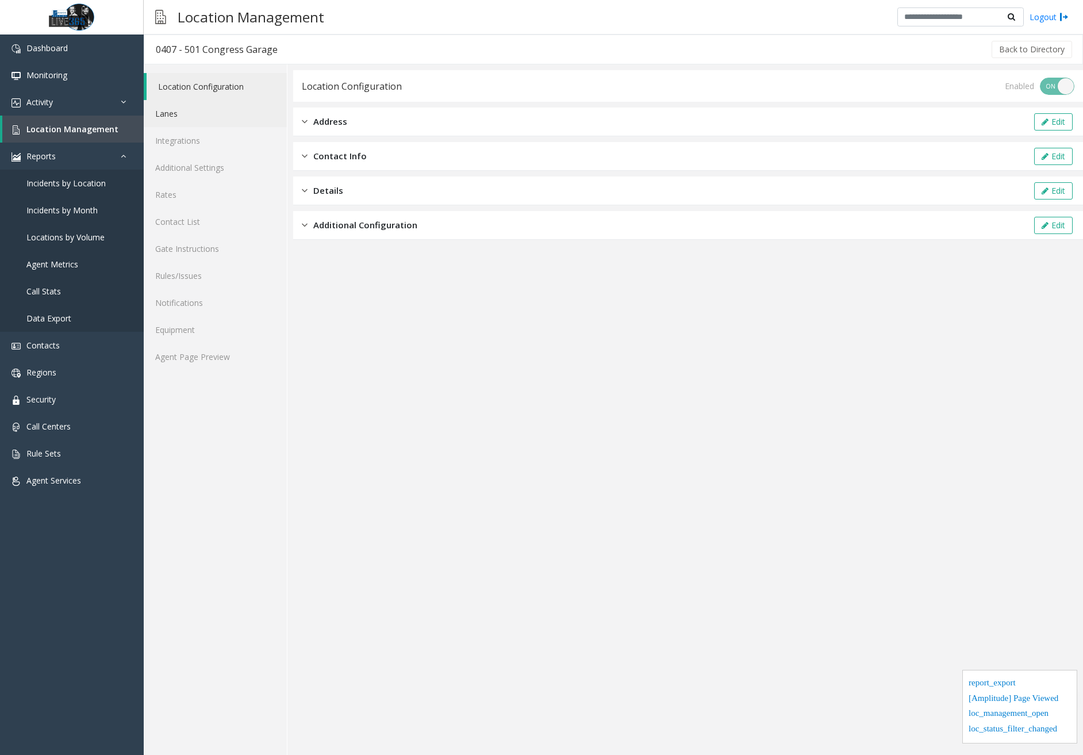
click at [201, 105] on link "Lanes" at bounding box center [215, 113] width 143 height 27
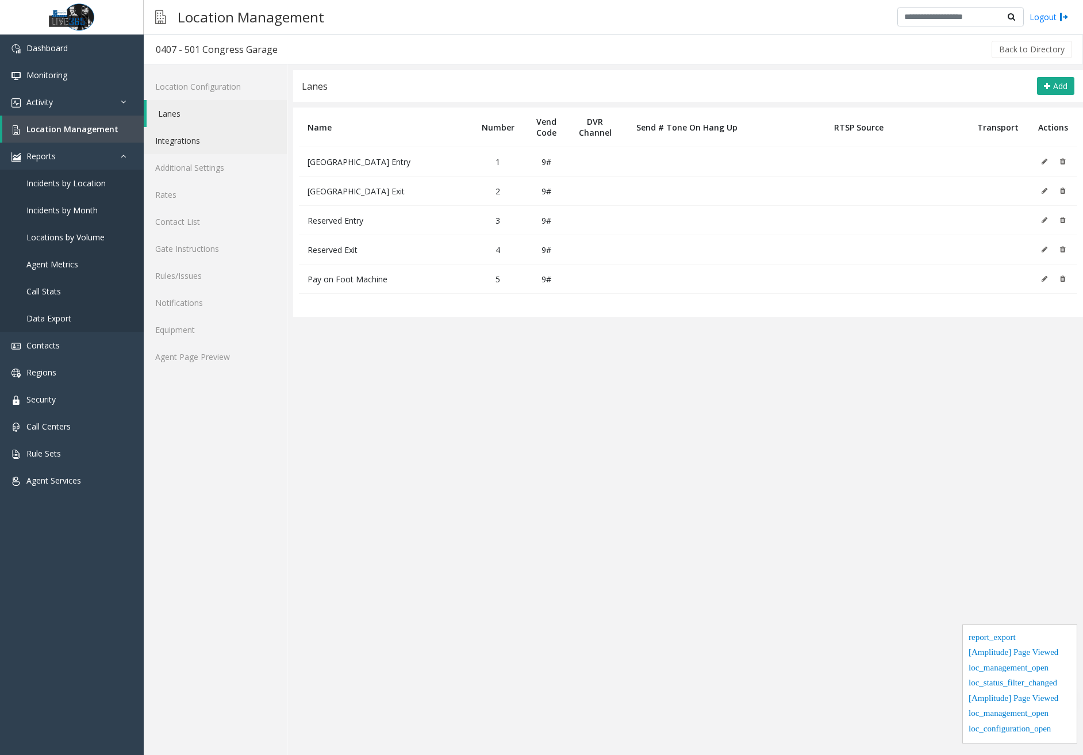
click at [195, 141] on link "Integrations" at bounding box center [215, 140] width 143 height 27
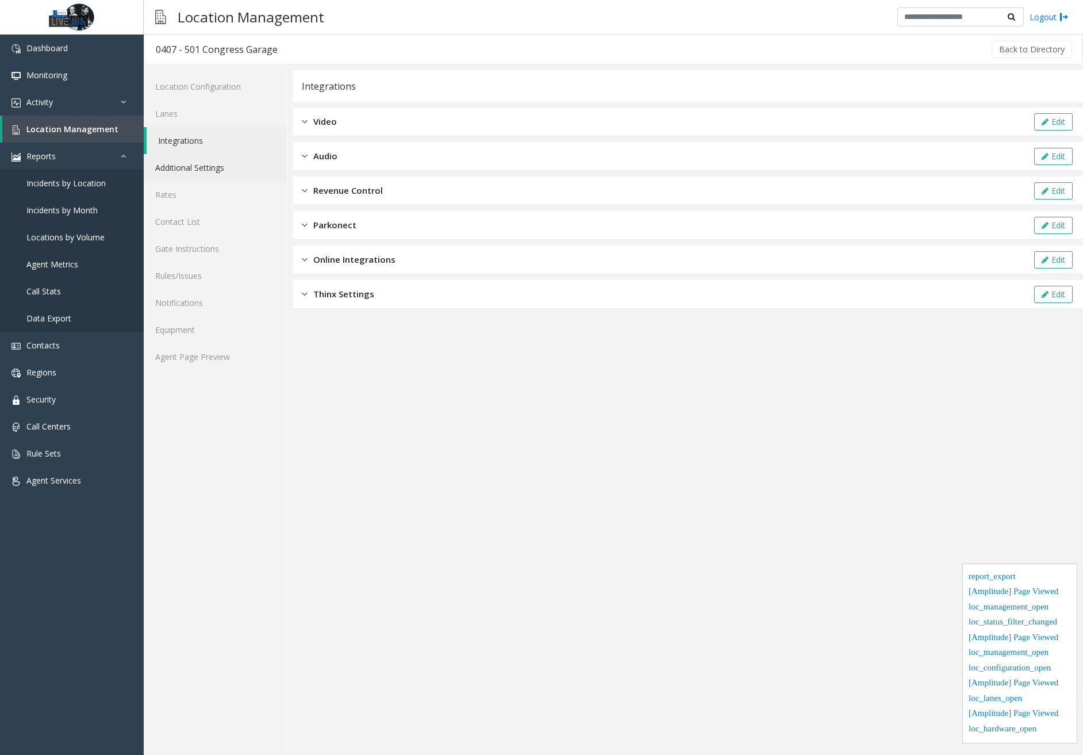
click at [206, 170] on link "Additional Settings" at bounding box center [215, 167] width 143 height 27
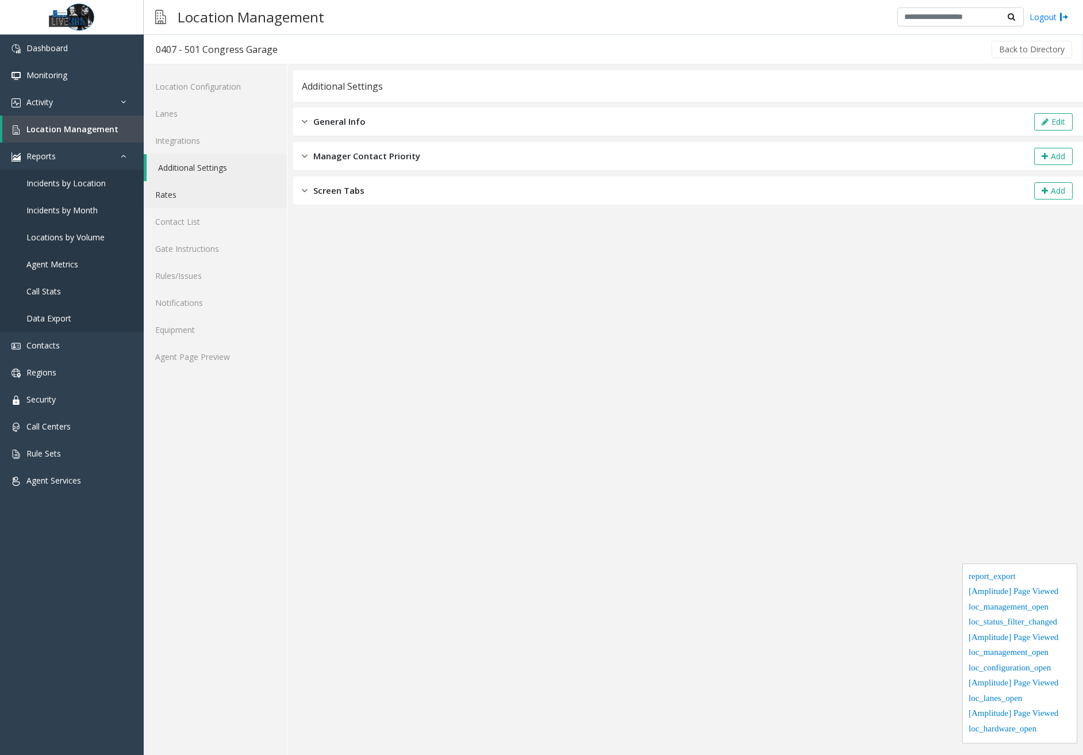
click at [185, 195] on link "Rates" at bounding box center [215, 194] width 143 height 27
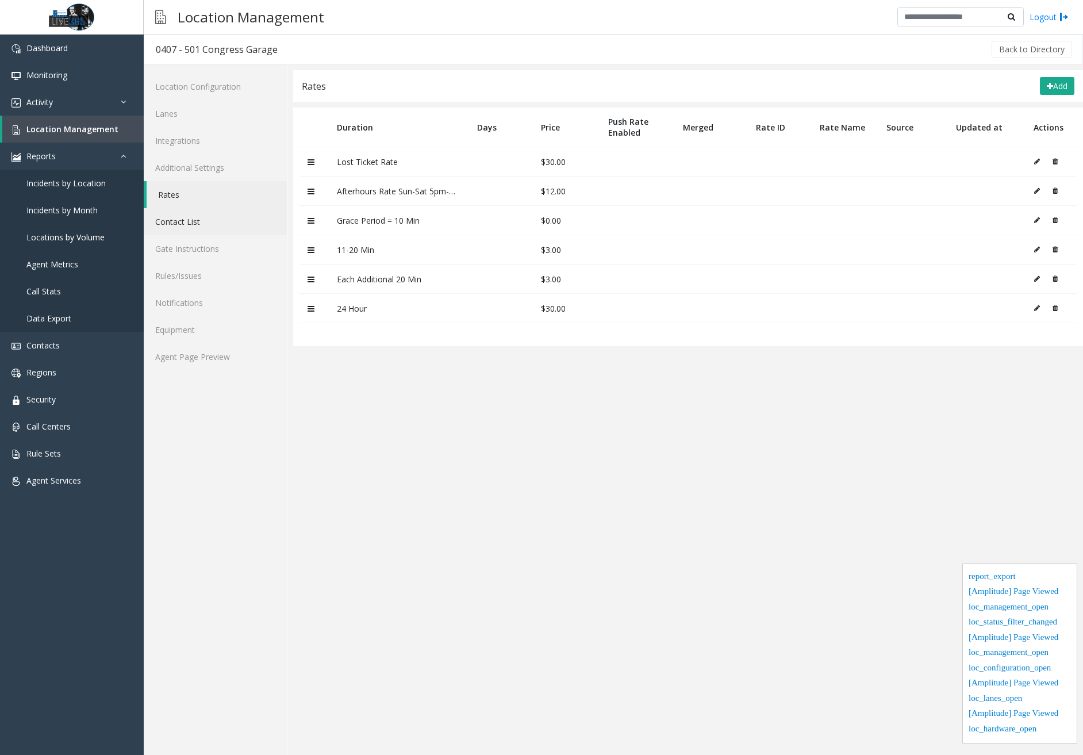
click at [186, 224] on link "Contact List" at bounding box center [215, 221] width 143 height 27
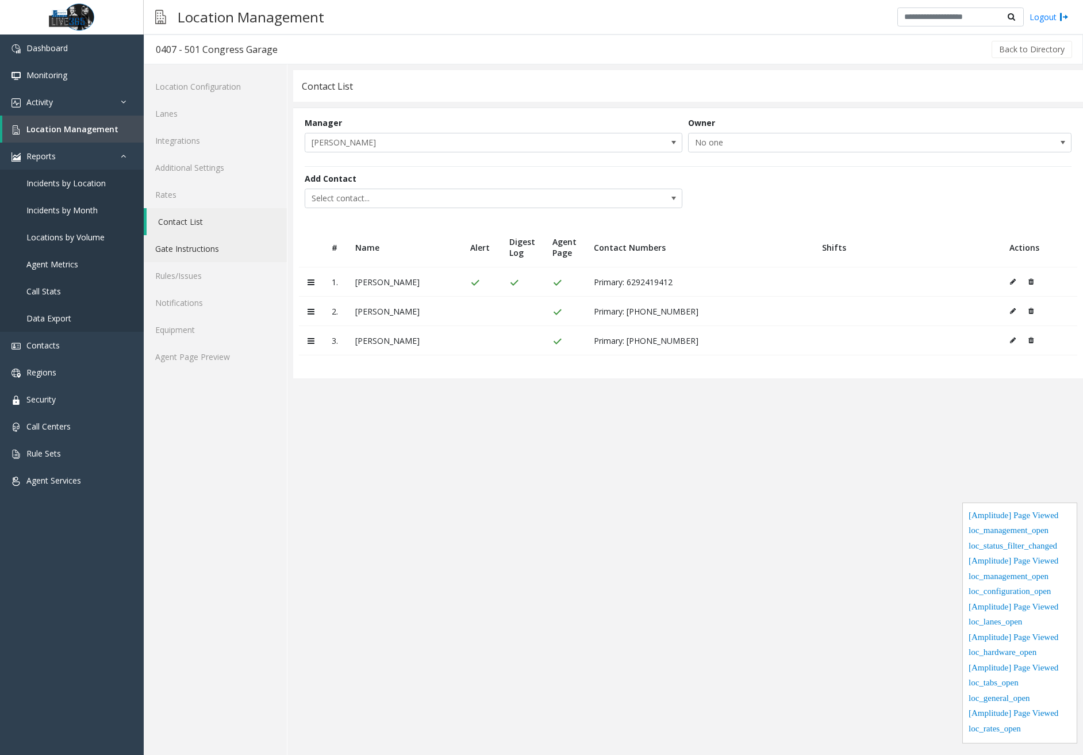
click at [190, 247] on link "Gate Instructions" at bounding box center [215, 248] width 143 height 27
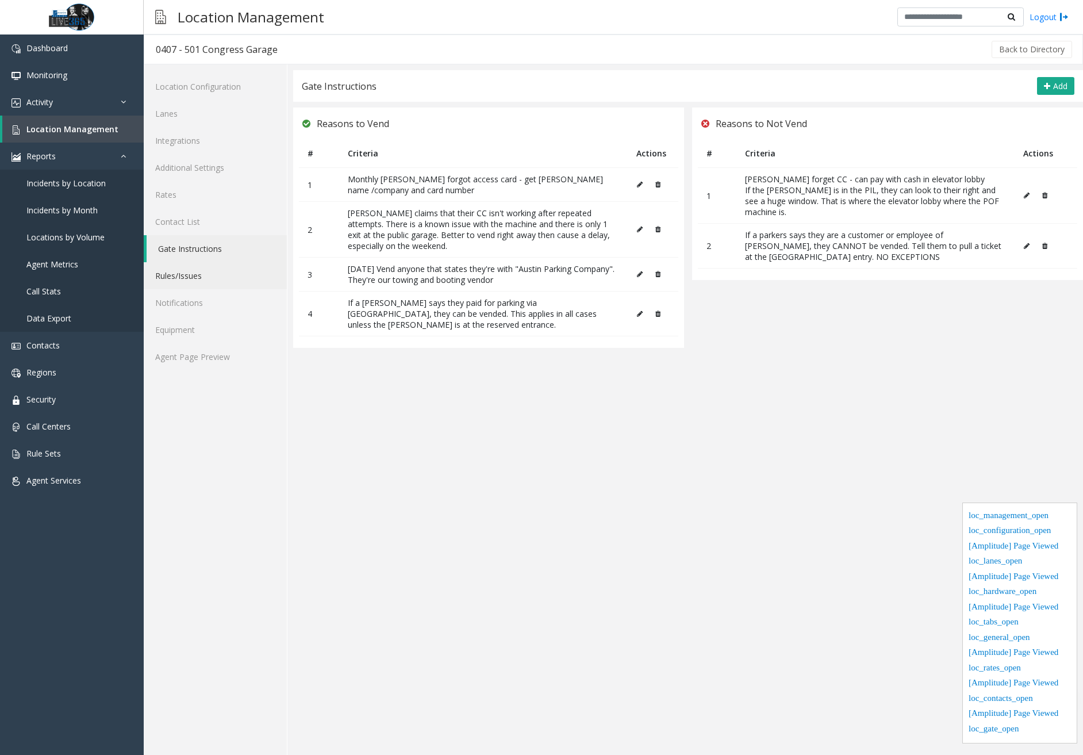
click at [193, 268] on link "Rules/Issues" at bounding box center [215, 275] width 143 height 27
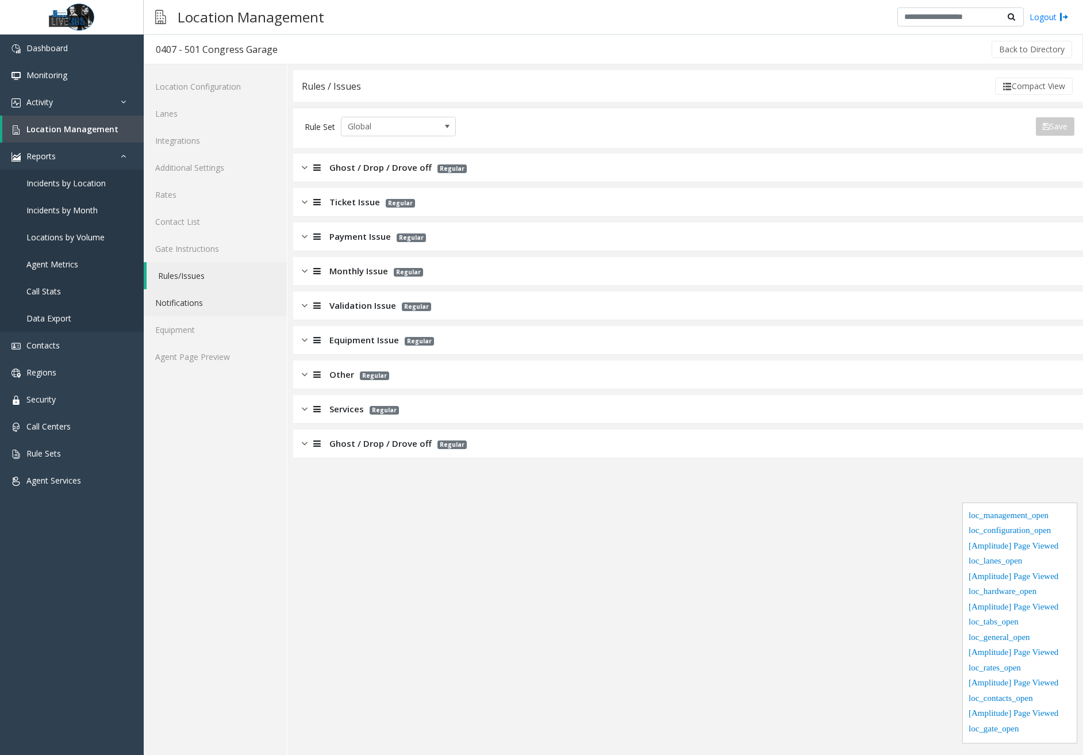
click at [200, 305] on link "Notifications" at bounding box center [215, 302] width 143 height 27
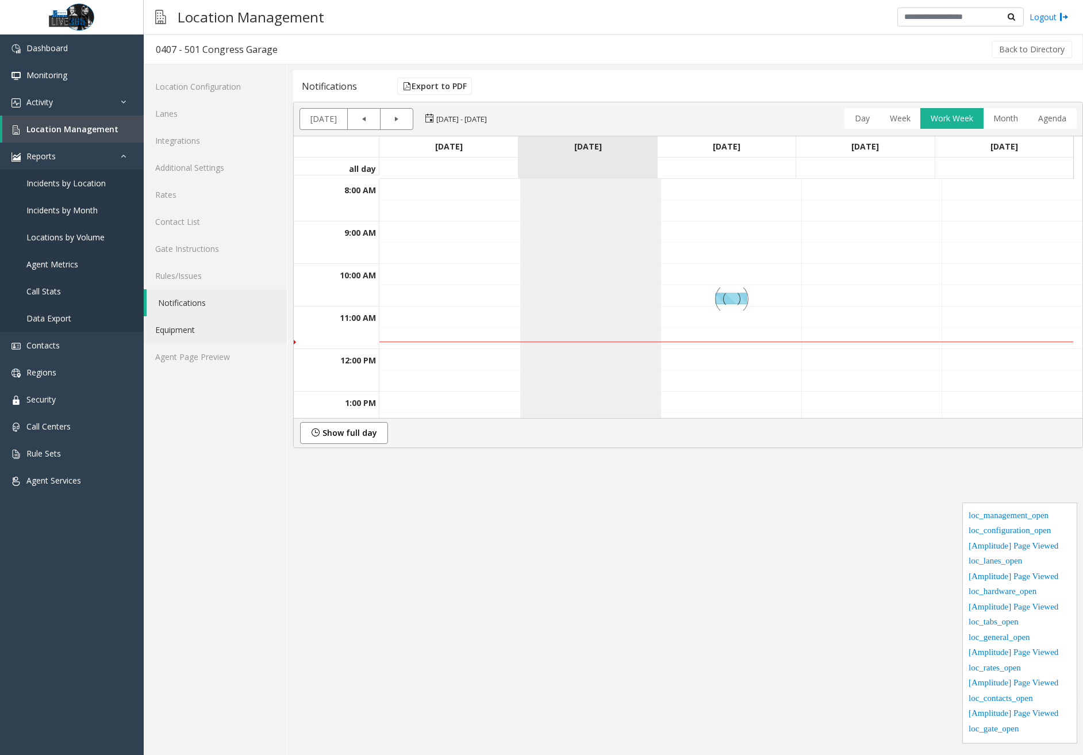
click at [199, 333] on link "Equipment" at bounding box center [215, 329] width 143 height 27
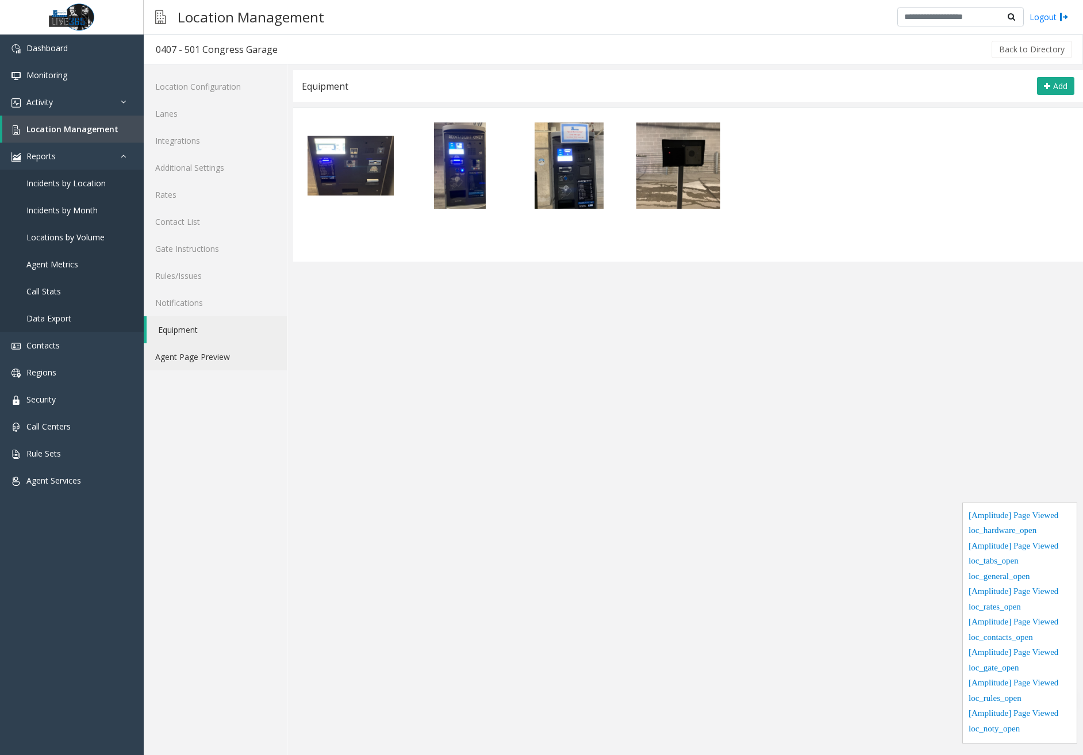
click at [205, 362] on link "Agent Page Preview" at bounding box center [215, 356] width 143 height 27
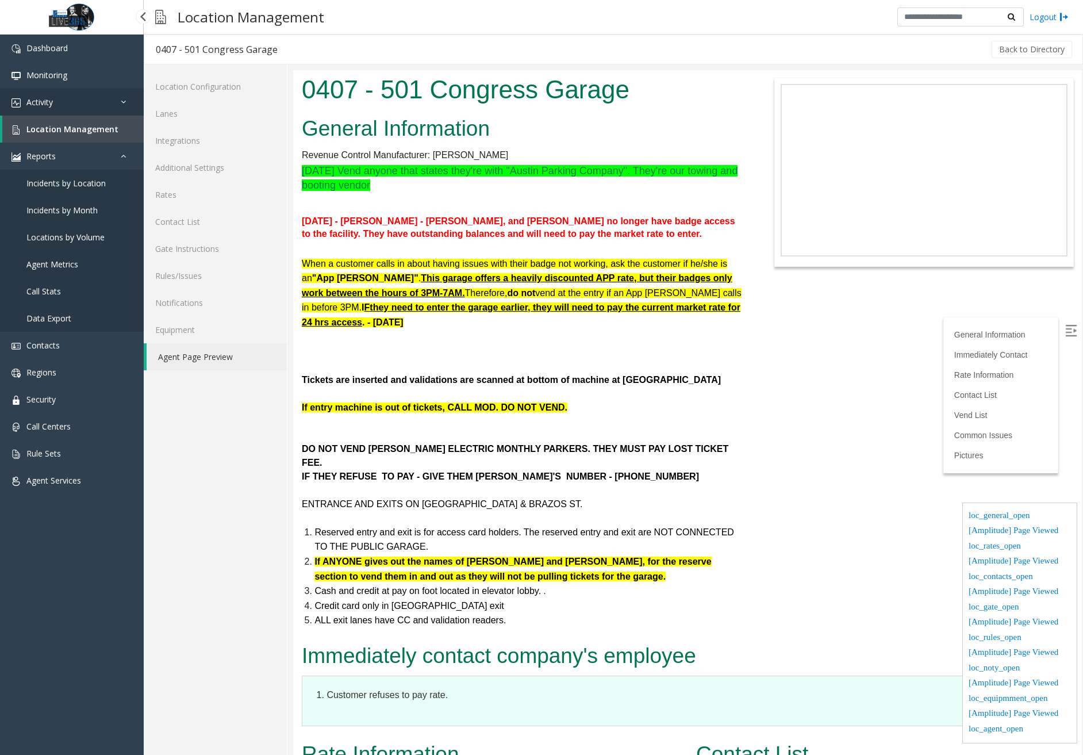
click at [76, 101] on link "Activity" at bounding box center [72, 102] width 144 height 27
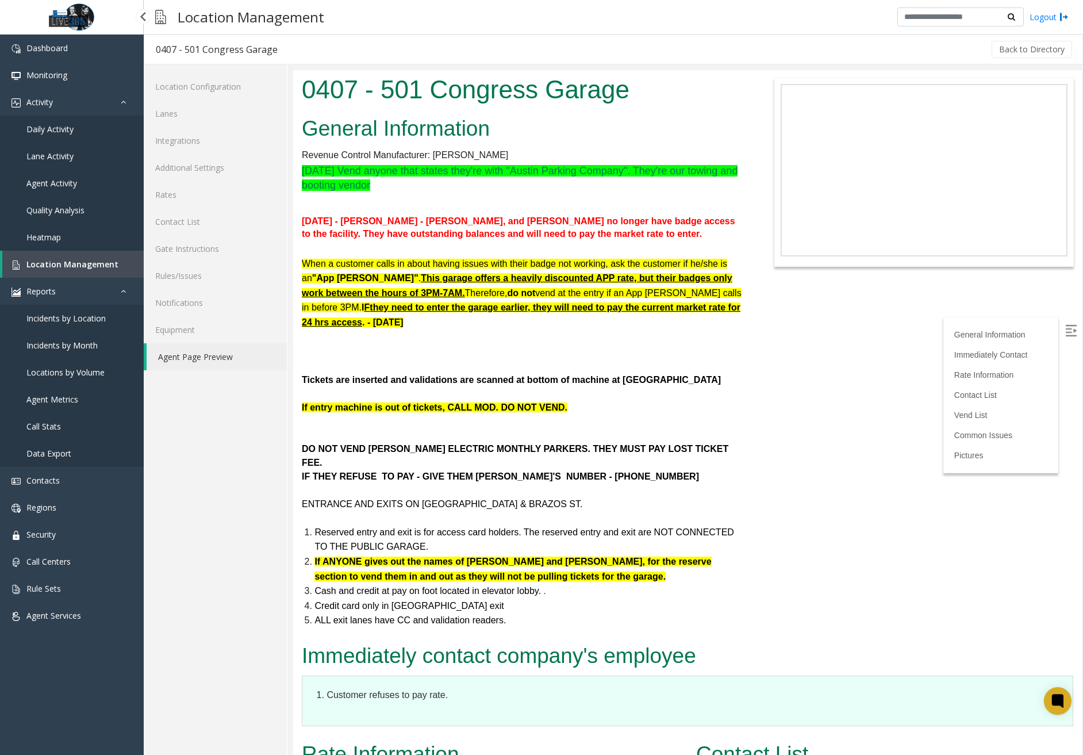
click at [67, 133] on span "Daily Activity" at bounding box center [49, 129] width 47 height 11
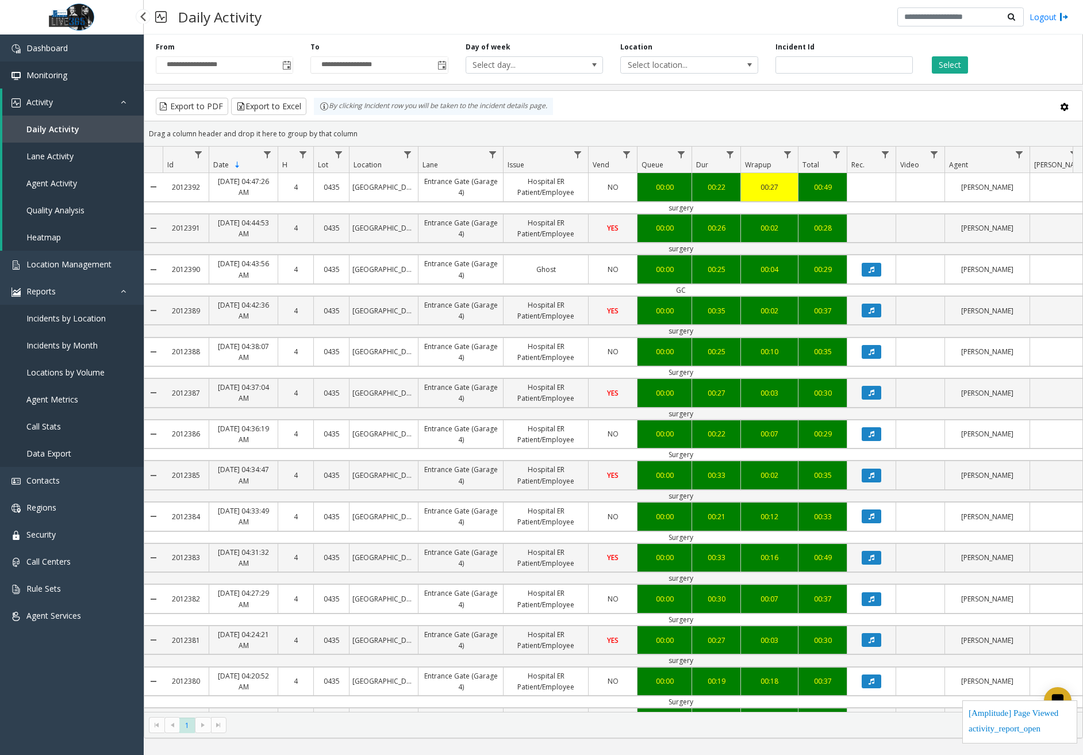
click at [83, 79] on link "Monitoring" at bounding box center [72, 75] width 144 height 27
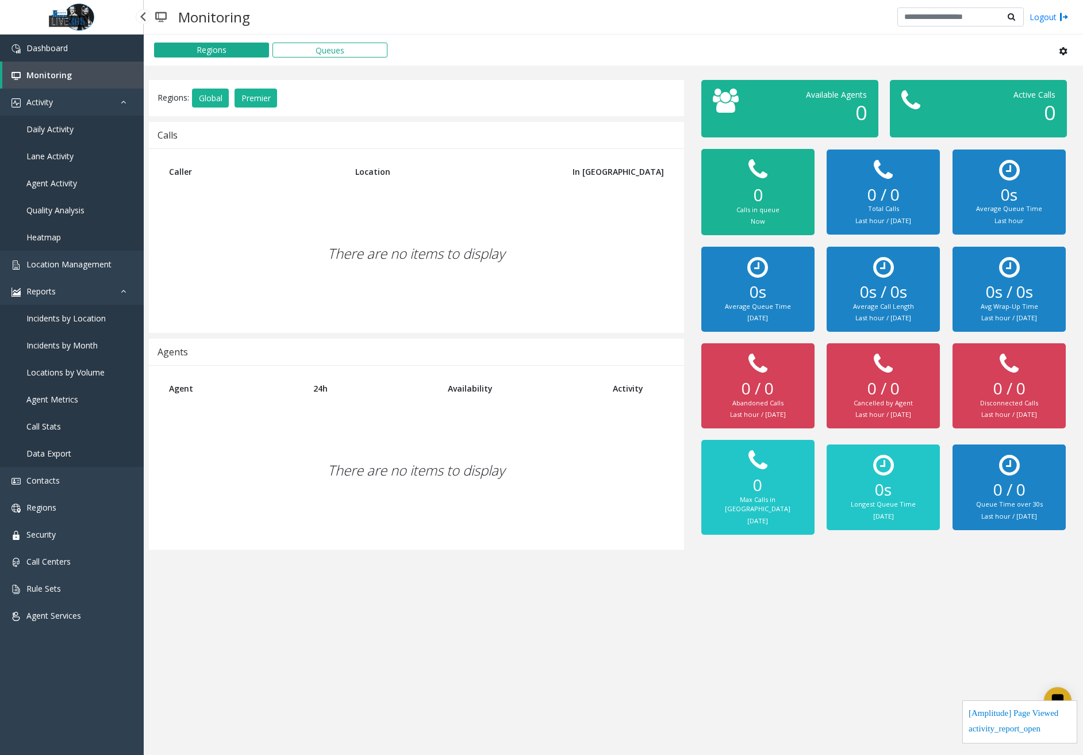
click at [94, 46] on link "Dashboard" at bounding box center [72, 47] width 144 height 27
